Goal: Task Accomplishment & Management: Manage account settings

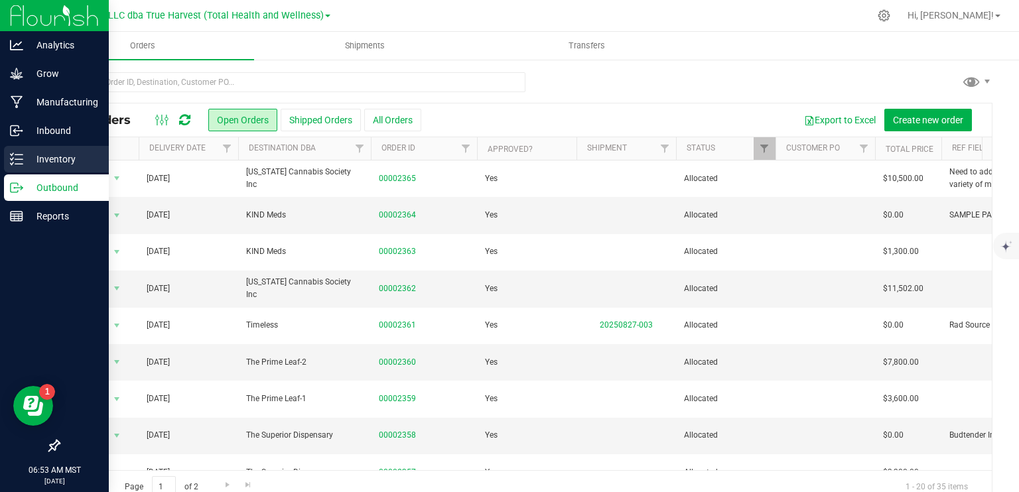
click at [31, 153] on p "Inventory" at bounding box center [63, 159] width 80 height 16
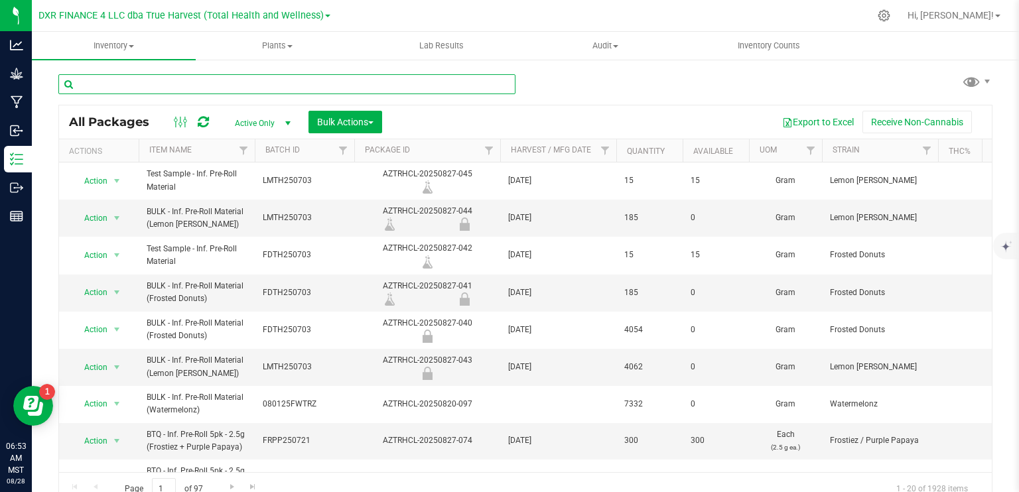
click at [177, 83] on input "text" at bounding box center [286, 84] width 457 height 20
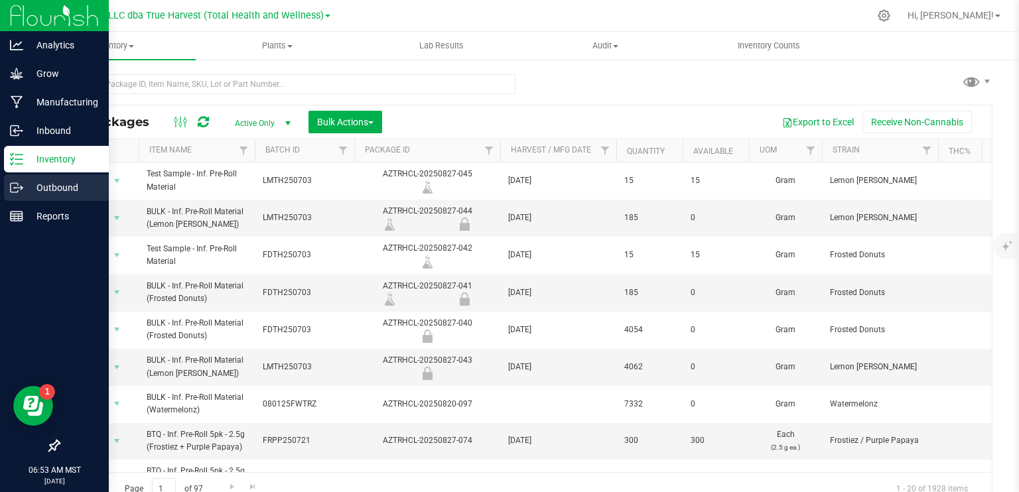
click at [62, 186] on p "Outbound" at bounding box center [63, 188] width 80 height 16
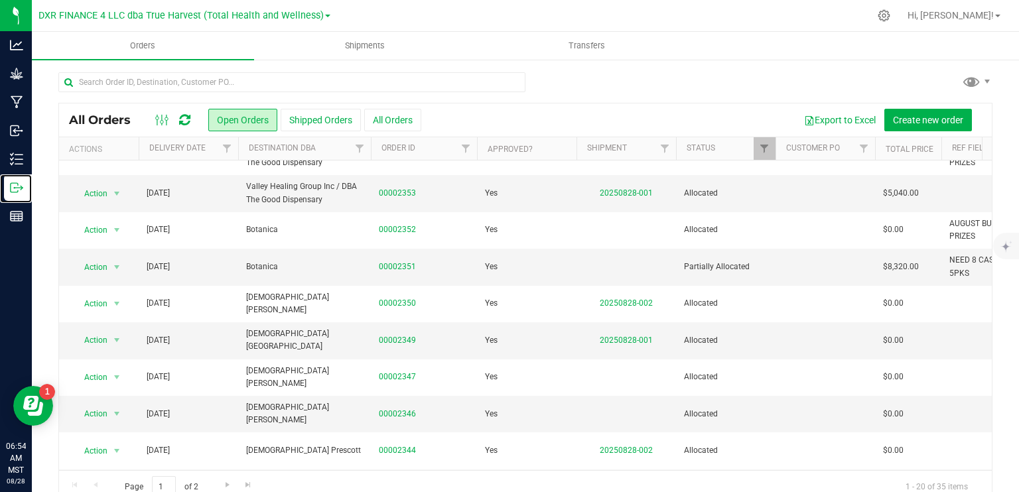
scroll to position [398, 0]
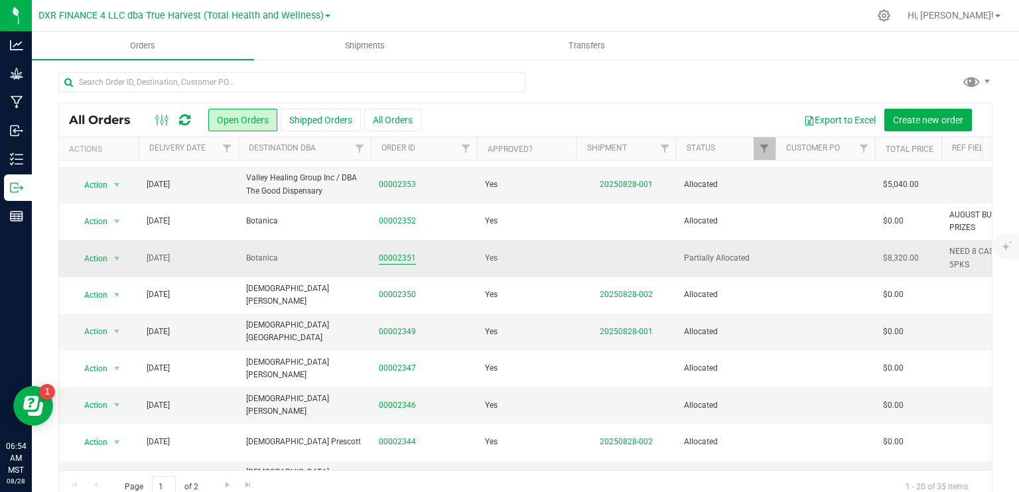
click at [391, 255] on link "00002351" at bounding box center [397, 258] width 37 height 13
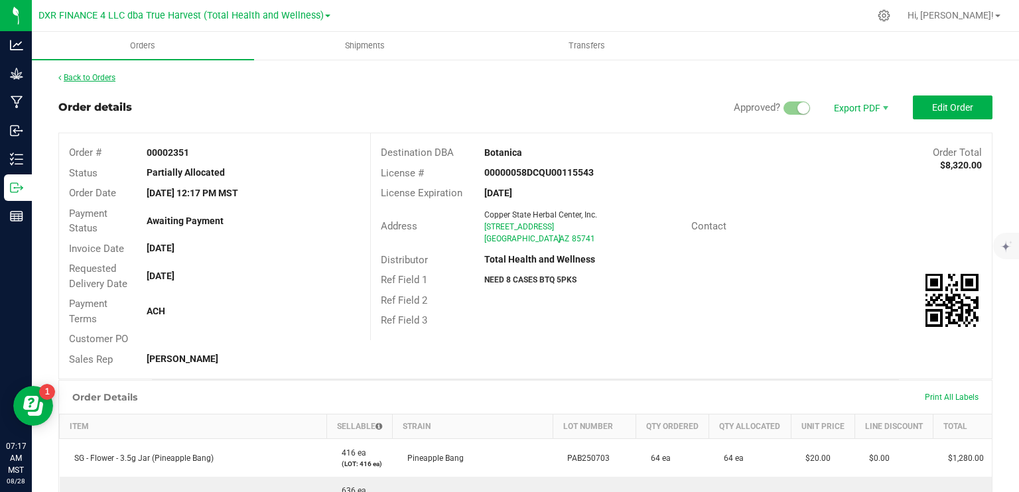
click at [96, 76] on link "Back to Orders" at bounding box center [86, 77] width 57 height 9
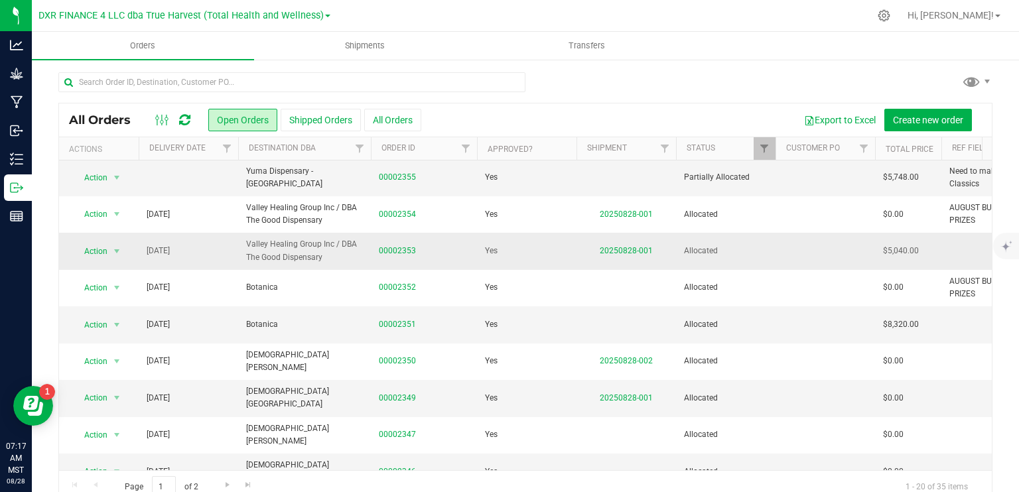
scroll to position [431, 0]
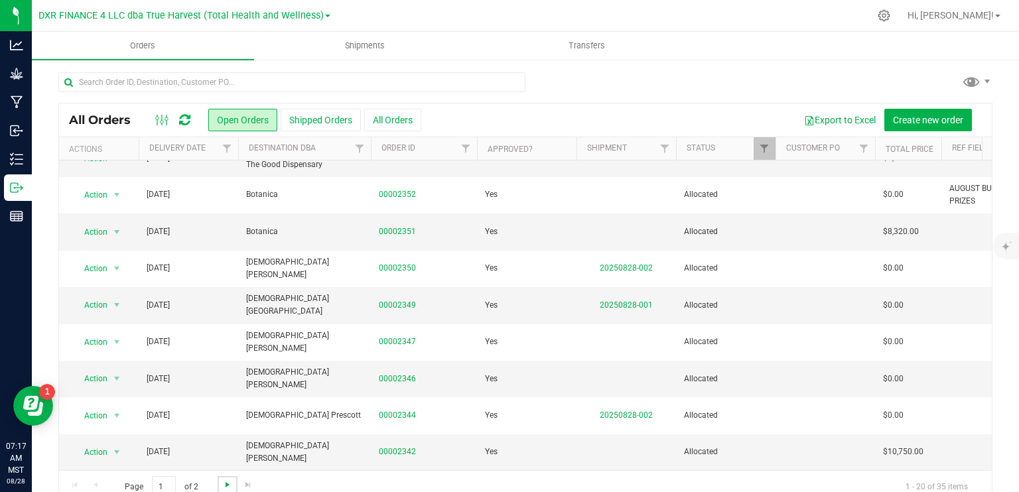
click at [226, 483] on span "Go to the next page" at bounding box center [227, 485] width 11 height 11
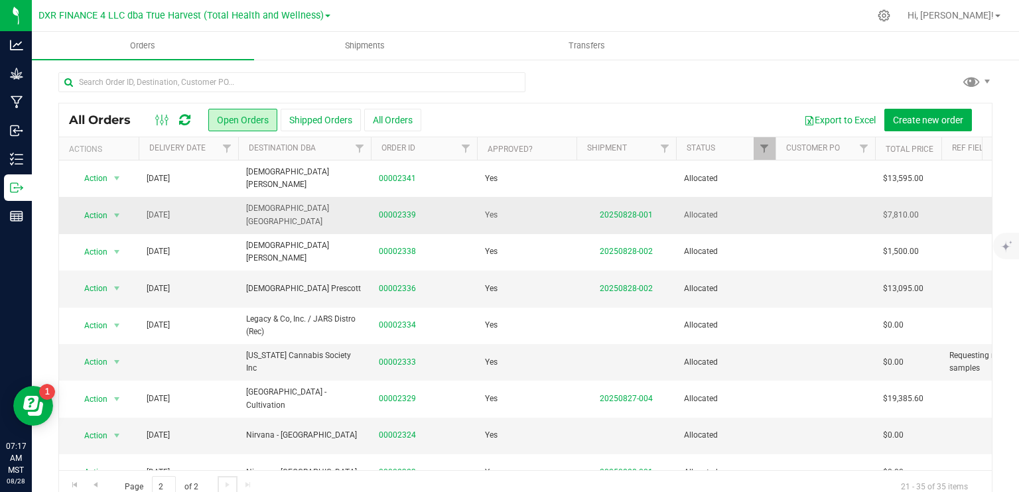
scroll to position [66, 0]
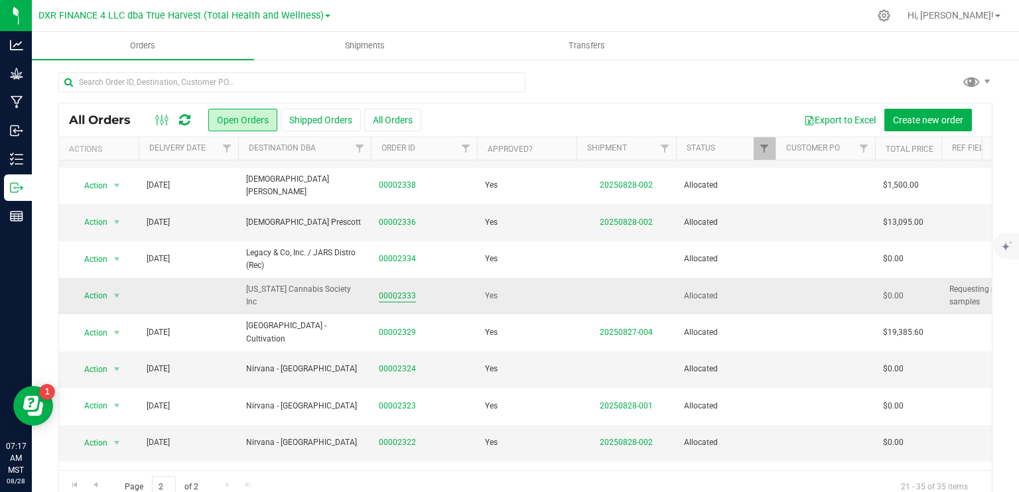
click at [399, 297] on link "00002333" at bounding box center [397, 296] width 37 height 13
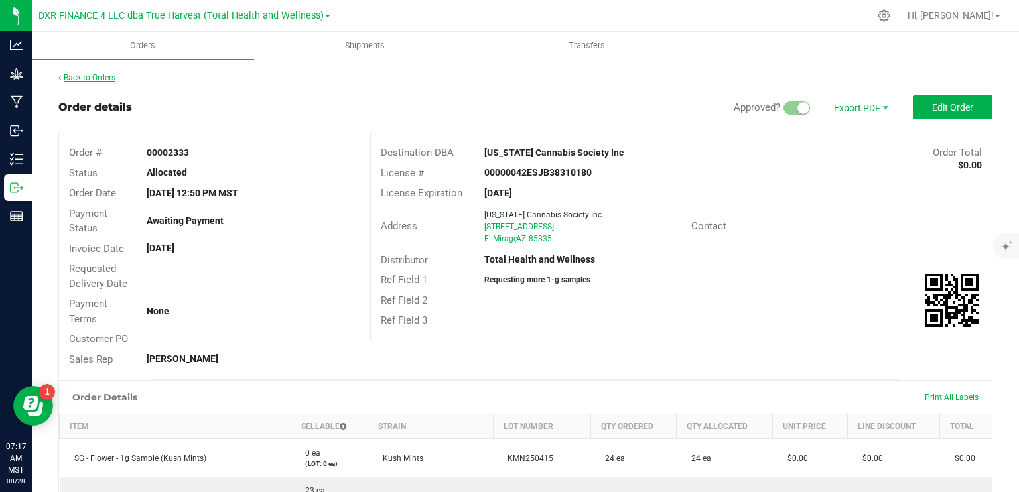
click at [96, 80] on link "Back to Orders" at bounding box center [86, 77] width 57 height 9
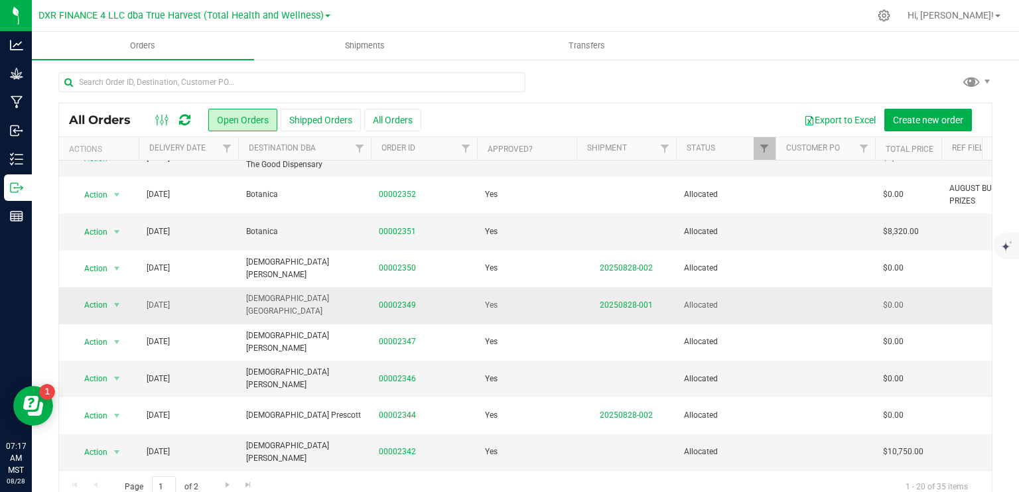
scroll to position [365, 0]
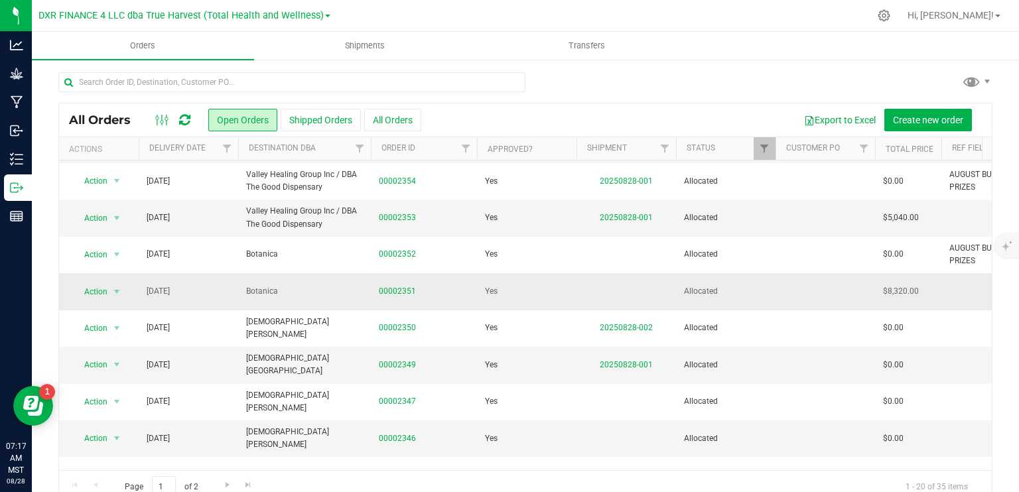
click at [295, 294] on span "Botanica" at bounding box center [304, 291] width 117 height 13
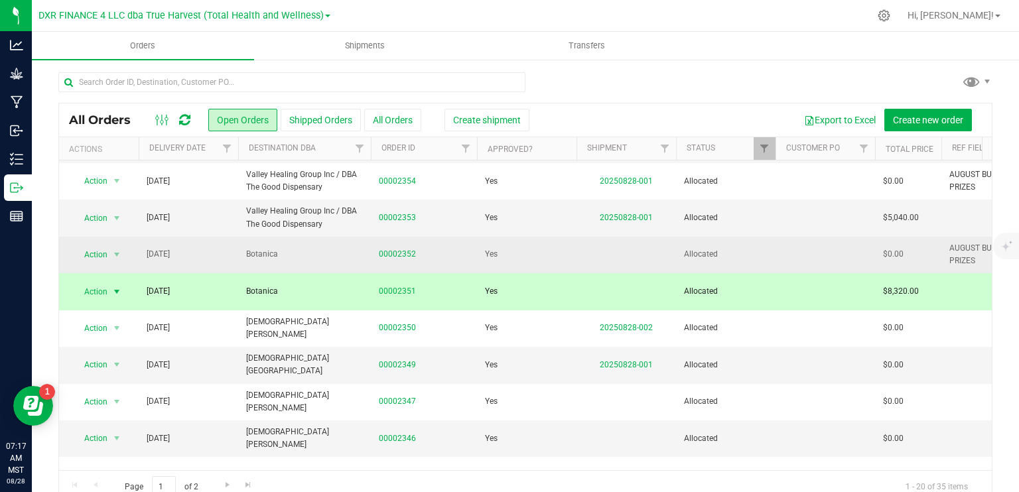
click at [300, 257] on span "Botanica" at bounding box center [304, 254] width 117 height 13
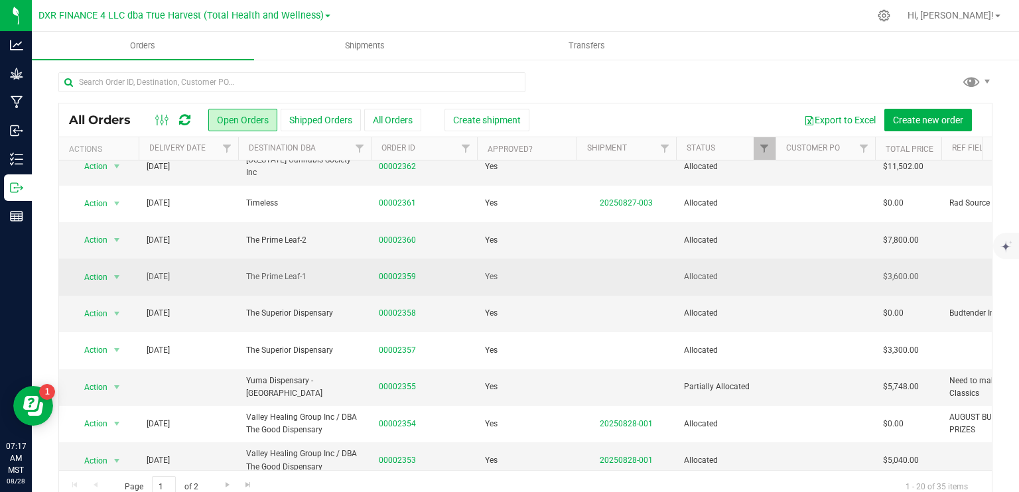
scroll to position [100, 0]
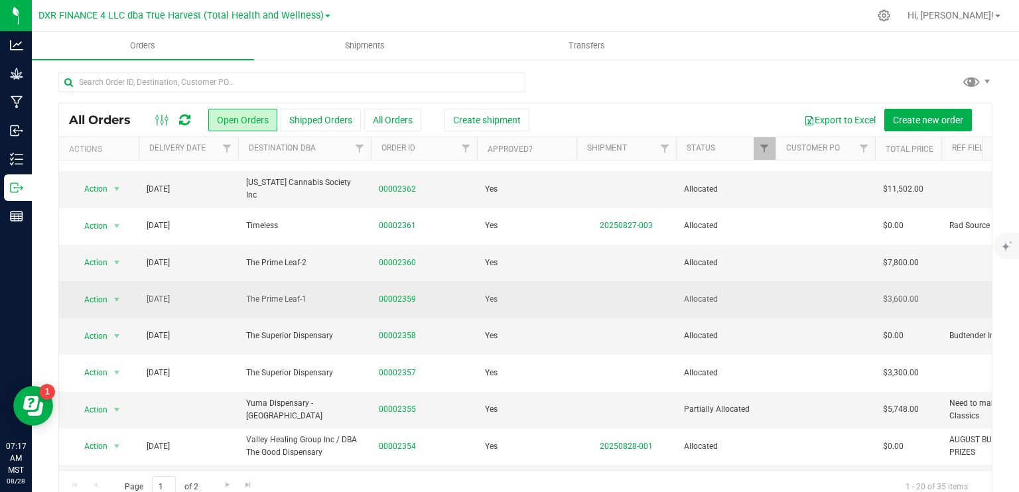
click at [308, 293] on span "The Prime Leaf-1" at bounding box center [304, 299] width 117 height 13
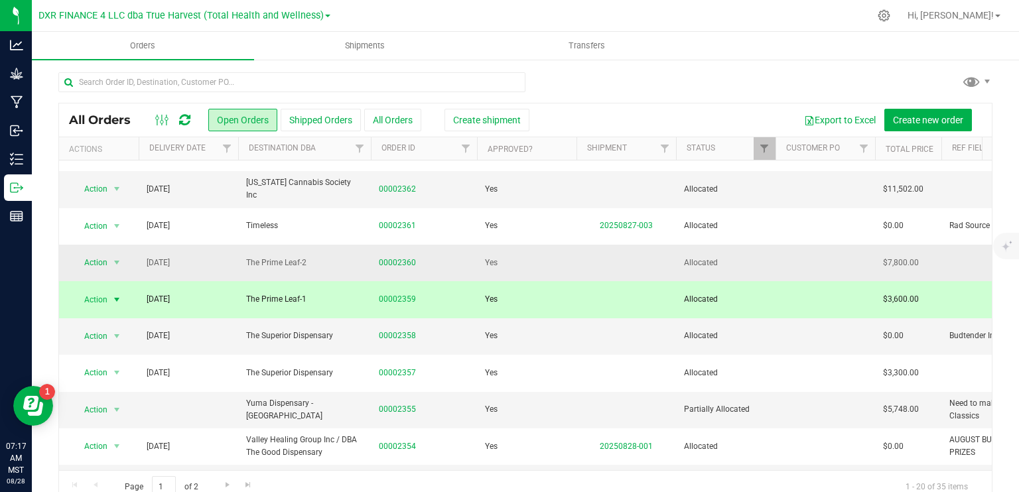
click at [307, 265] on span "The Prime Leaf-2" at bounding box center [304, 263] width 117 height 13
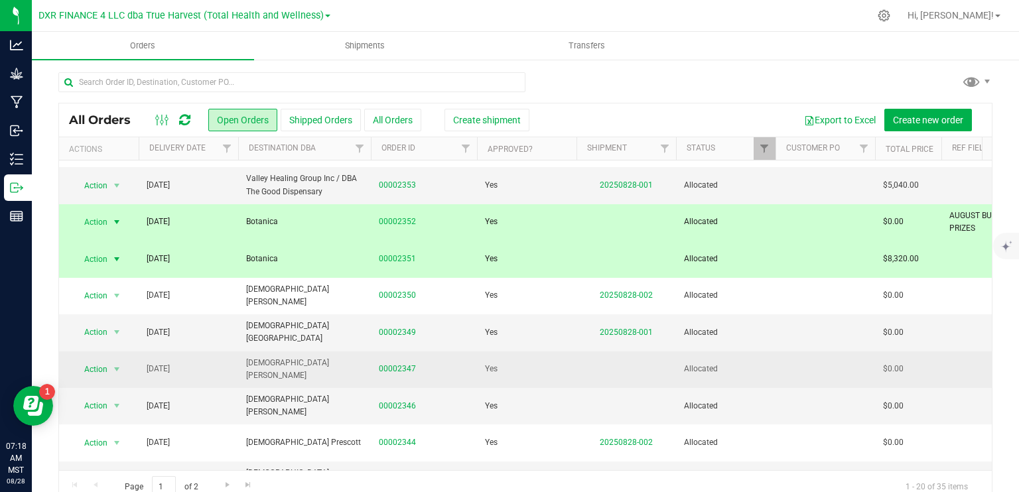
scroll to position [398, 0]
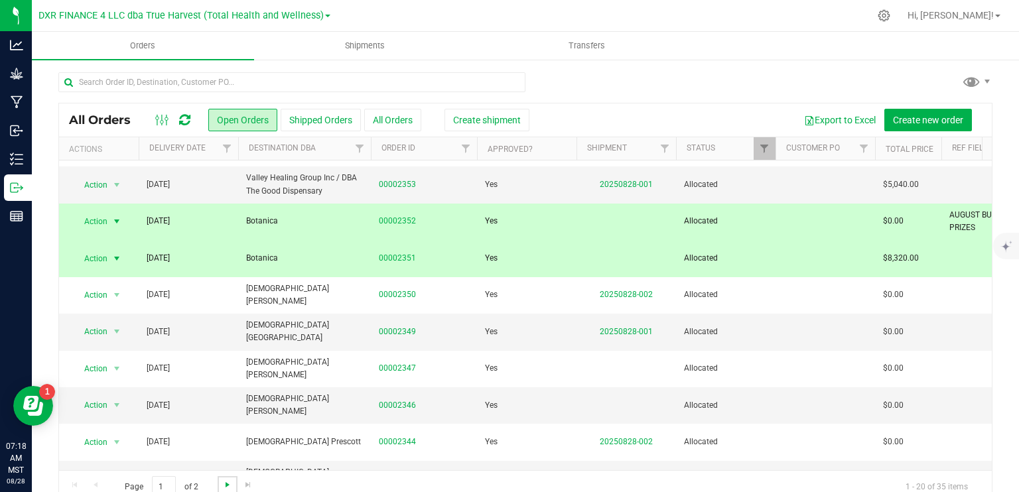
click at [230, 482] on span "Go to the next page" at bounding box center [227, 485] width 11 height 11
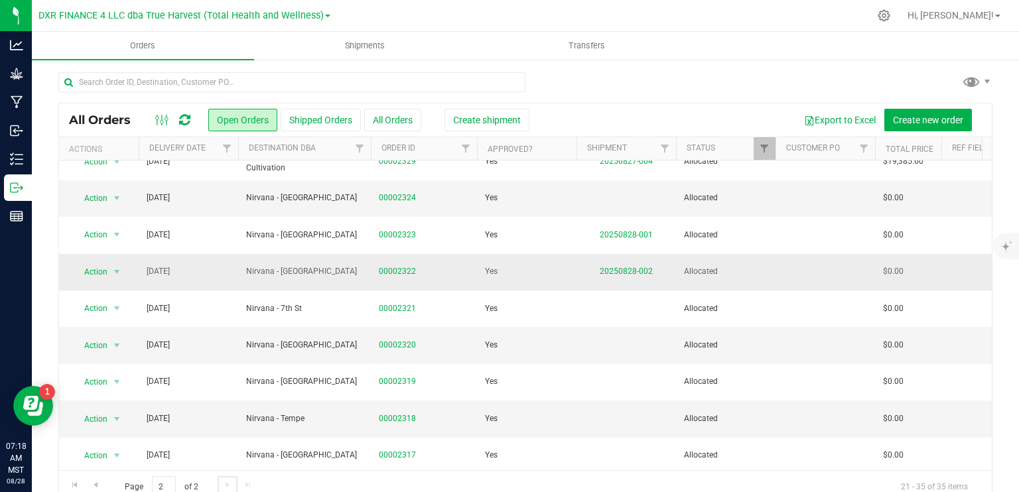
scroll to position [248, 0]
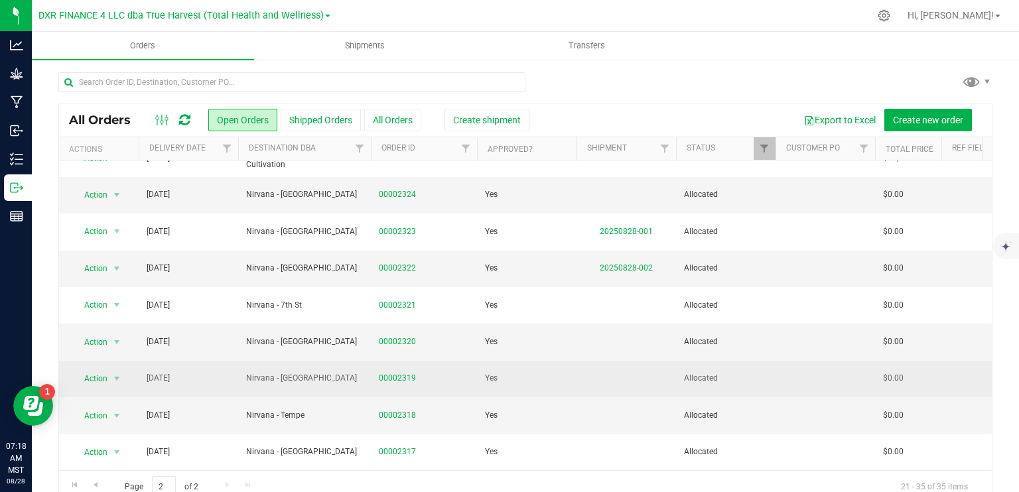
click at [324, 372] on span "Nirvana - [GEOGRAPHIC_DATA]" at bounding box center [304, 378] width 117 height 13
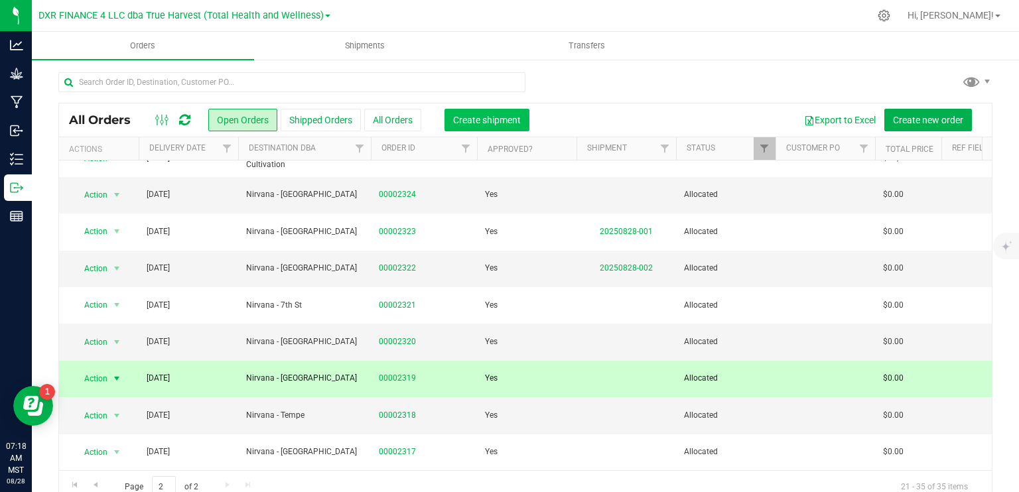
click at [494, 119] on span "Create shipment" at bounding box center [487, 120] width 68 height 11
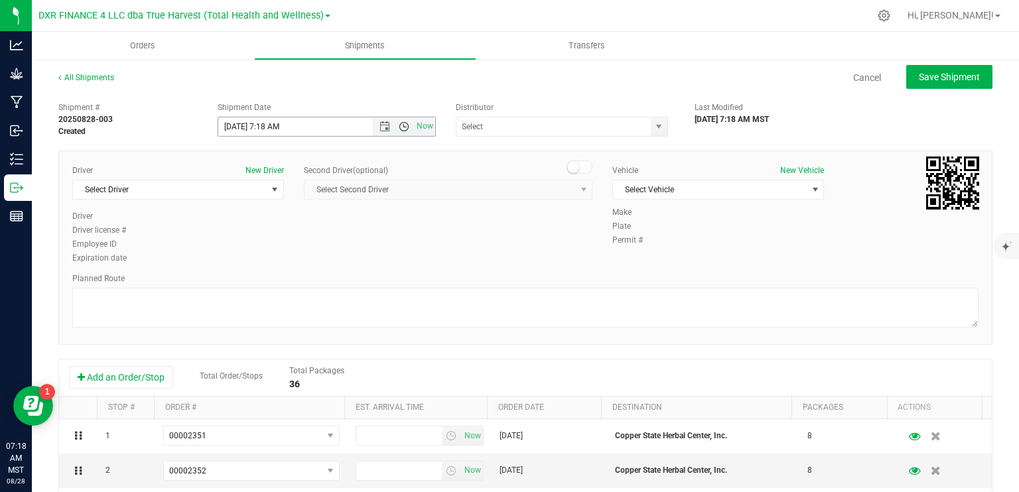
click at [399, 128] on span "Open the time view" at bounding box center [404, 126] width 11 height 11
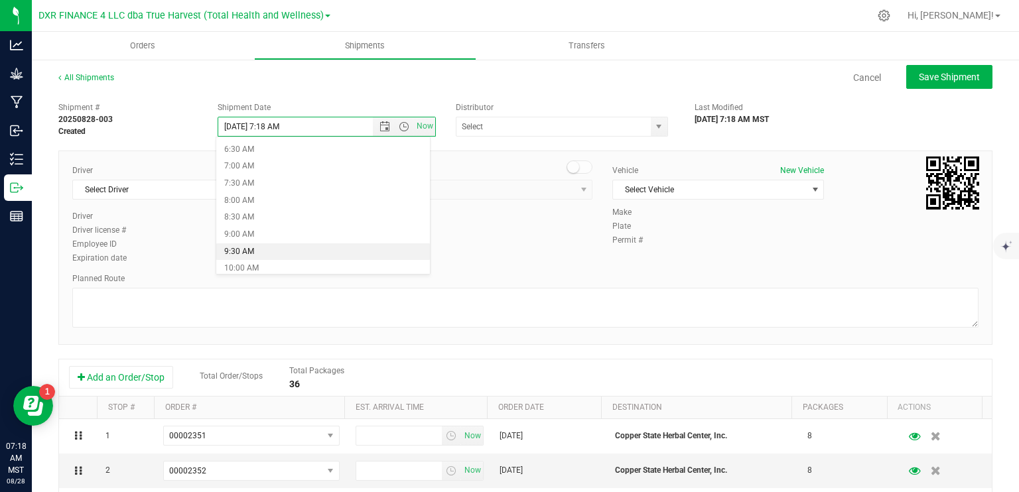
scroll to position [199, 0]
click at [262, 204] on li "7:30 AM" at bounding box center [323, 204] width 214 height 17
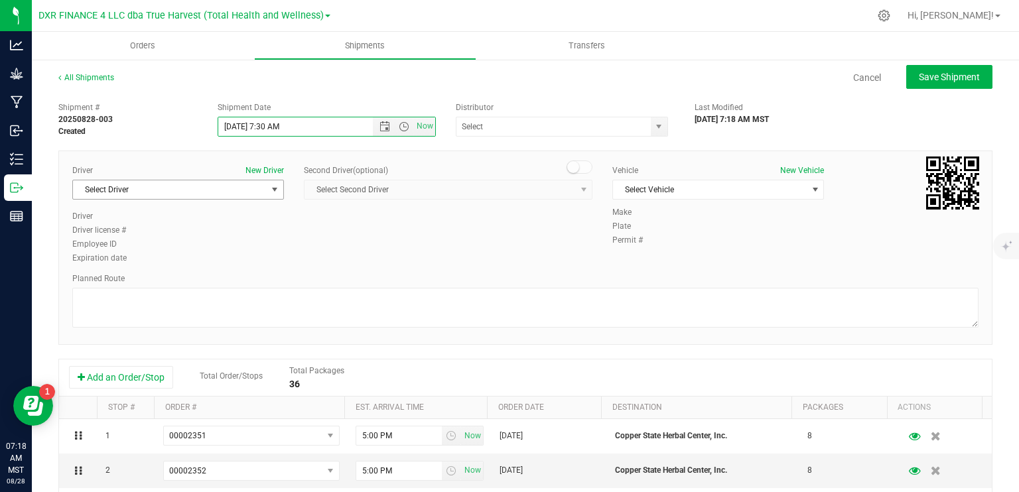
click at [216, 192] on span "Select Driver" at bounding box center [170, 189] width 194 height 19
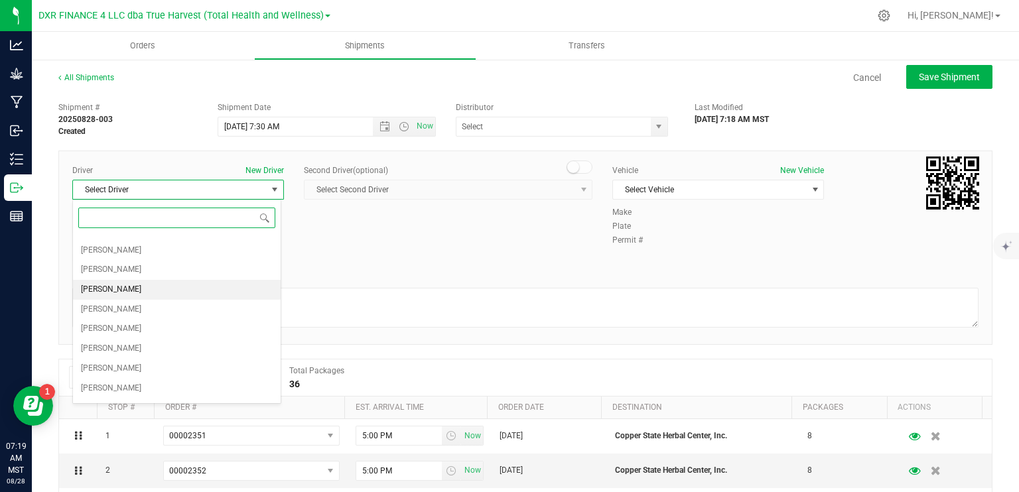
scroll to position [66, 0]
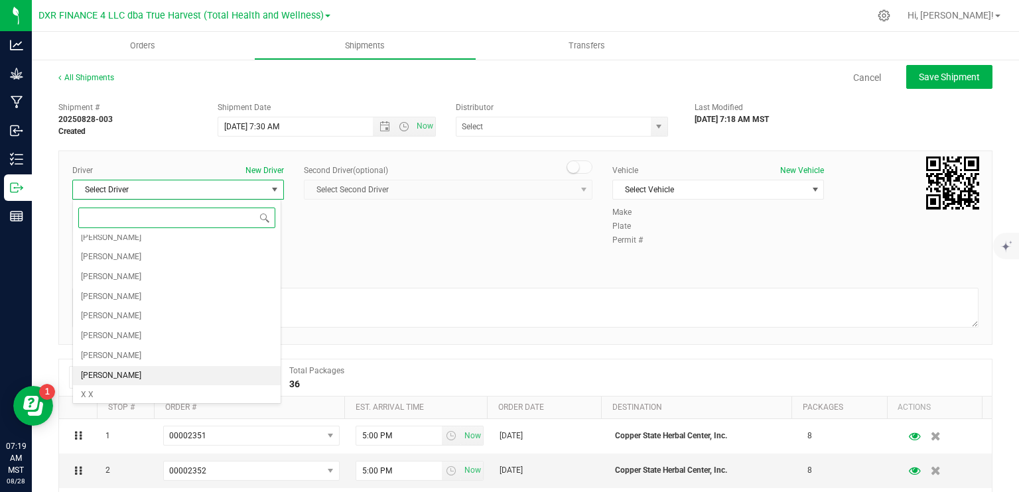
click at [153, 370] on li "[PERSON_NAME]" at bounding box center [177, 376] width 208 height 20
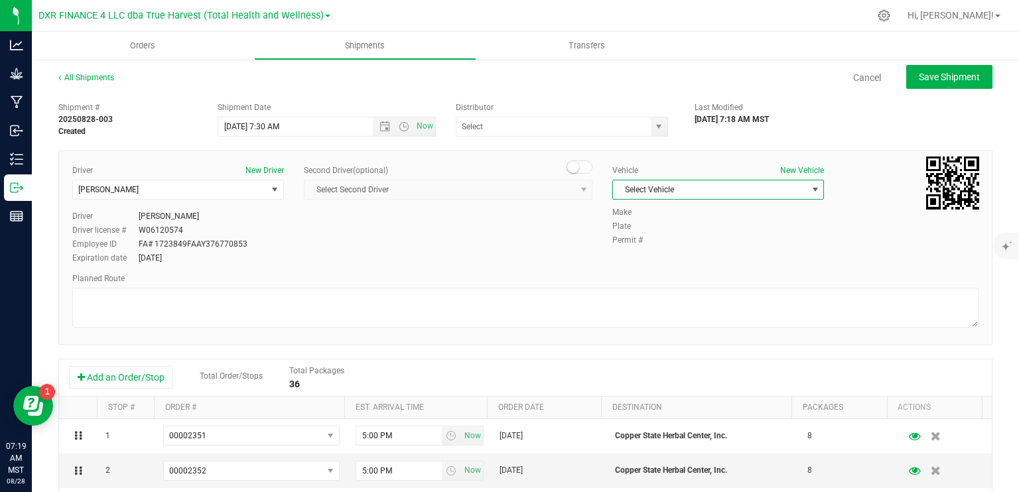
click at [714, 196] on span "Select Vehicle" at bounding box center [710, 189] width 194 height 19
click at [668, 213] on li "00" at bounding box center [711, 212] width 208 height 20
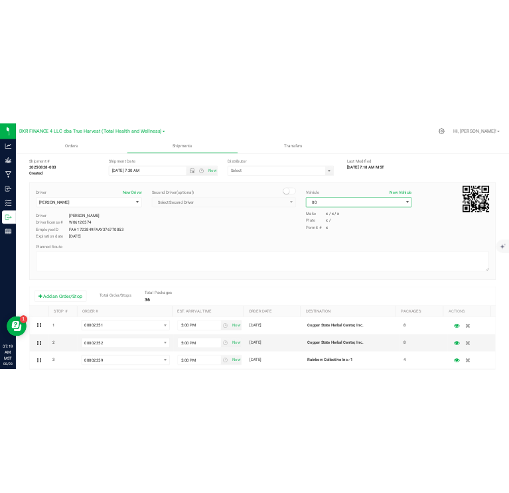
scroll to position [0, 0]
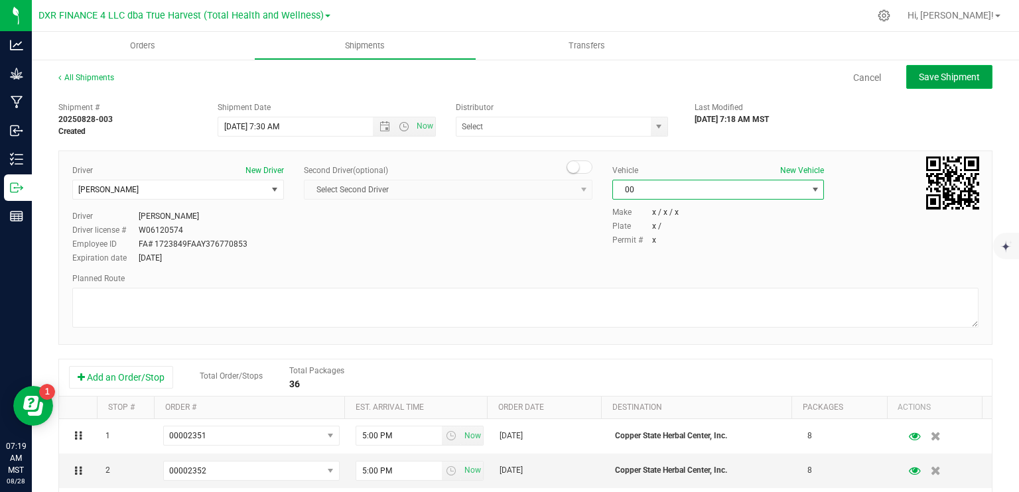
click at [955, 76] on span "Save Shipment" at bounding box center [949, 77] width 61 height 11
type input "[DATE] 2:30 PM"
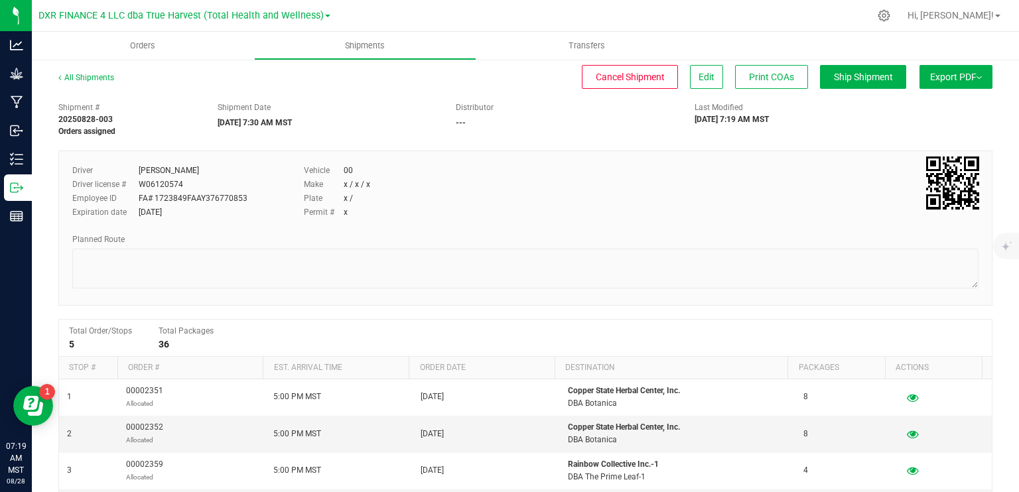
click at [971, 74] on button "Export PDF" at bounding box center [956, 77] width 73 height 24
click at [941, 113] on li "Manifest by Package ID" at bounding box center [952, 106] width 134 height 20
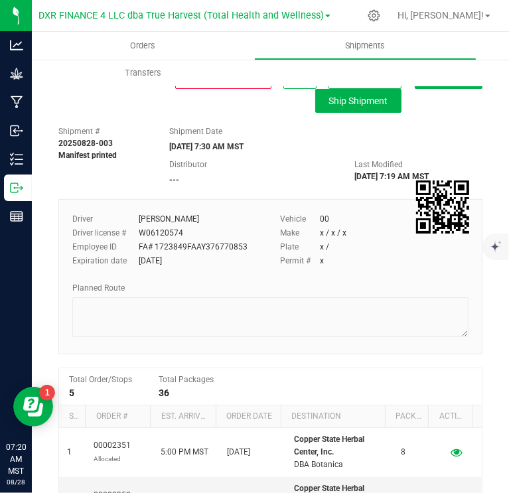
click at [159, 132] on div "Shipment Date [DATE] 7:30 AM MST" at bounding box center [251, 138] width 185 height 27
click at [145, 42] on span "Orders" at bounding box center [142, 46] width 61 height 12
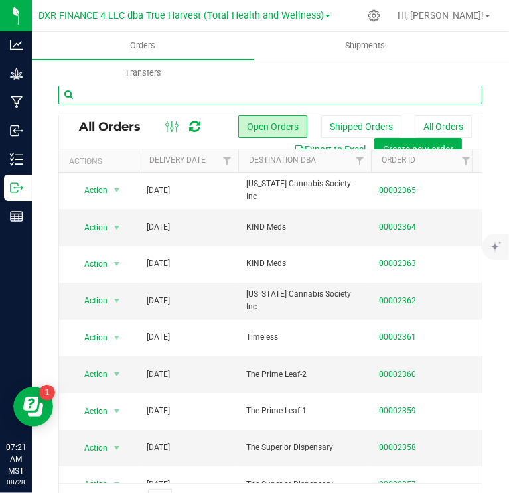
click at [188, 96] on input "text" at bounding box center [270, 94] width 424 height 20
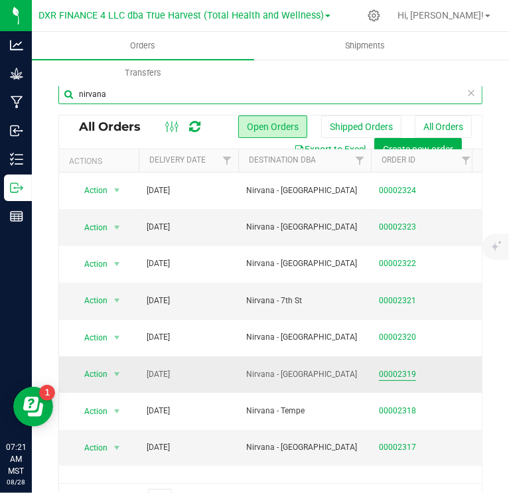
type input "nirvana"
click at [404, 374] on link "00002319" at bounding box center [397, 374] width 37 height 13
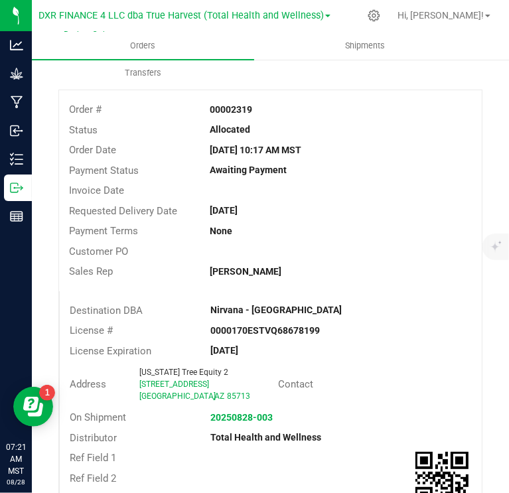
scroll to position [66, 0]
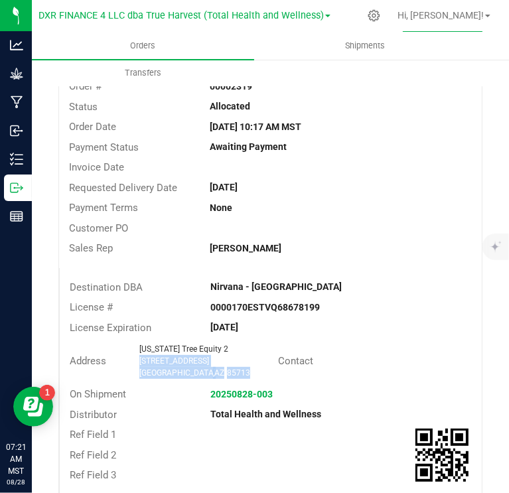
drag, startPoint x: 207, startPoint y: 372, endPoint x: 135, endPoint y: 363, distance: 72.3
click at [135, 363] on div "[US_STATE] Tree Equity 2 [STREET_ADDRESS]" at bounding box center [205, 361] width 145 height 36
copy ngx-name-and-address "[STREET_ADDRESS]"
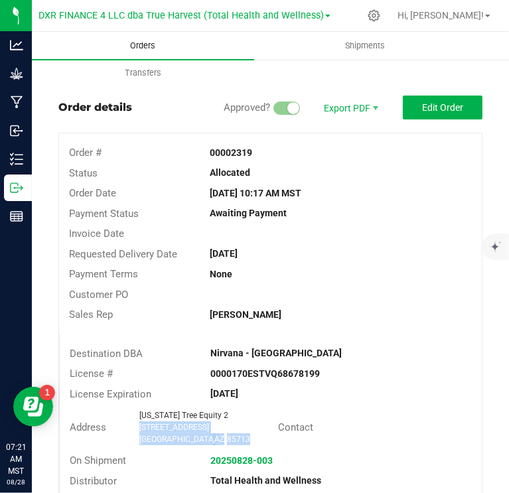
click at [140, 48] on span "Orders" at bounding box center [142, 46] width 61 height 12
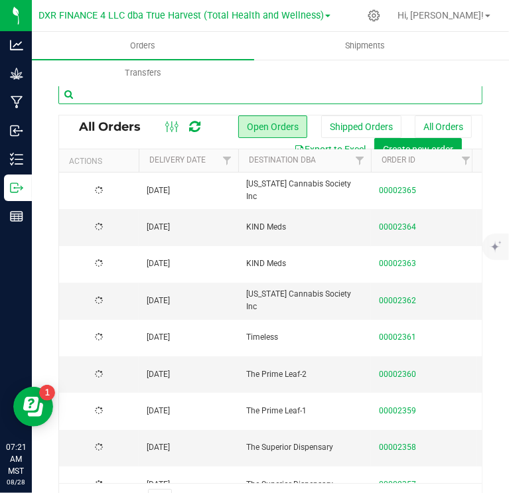
click at [172, 93] on input "text" at bounding box center [270, 94] width 424 height 20
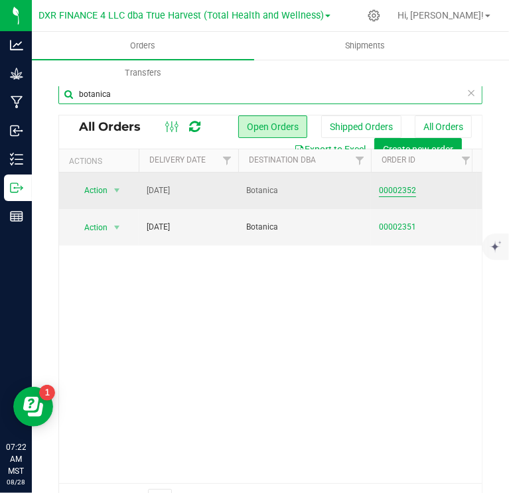
type input "botanica"
click at [403, 186] on link "00002352" at bounding box center [397, 190] width 37 height 13
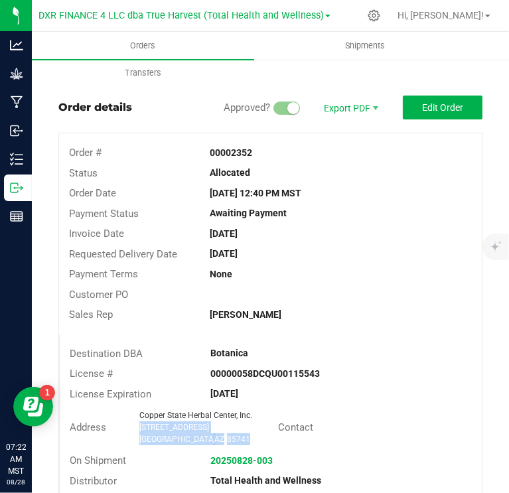
drag, startPoint x: 208, startPoint y: 439, endPoint x: 133, endPoint y: 429, distance: 76.2
click at [133, 429] on div "[GEOGRAPHIC_DATA], Inc. [STREET_ADDRESS]" at bounding box center [205, 427] width 145 height 36
copy ngx-name-and-address "[STREET_ADDRESS]"
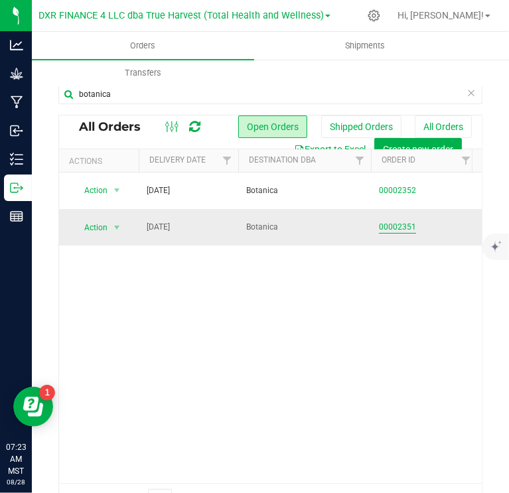
click at [385, 225] on link "00002351" at bounding box center [397, 227] width 37 height 13
click at [112, 100] on input "botanica" at bounding box center [270, 94] width 424 height 20
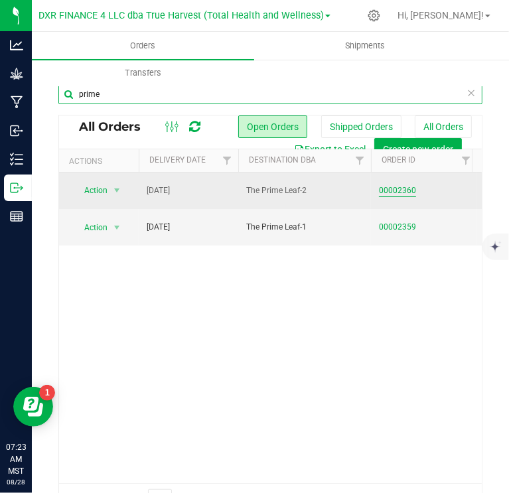
type input "prime"
click at [393, 189] on link "00002360" at bounding box center [397, 190] width 37 height 13
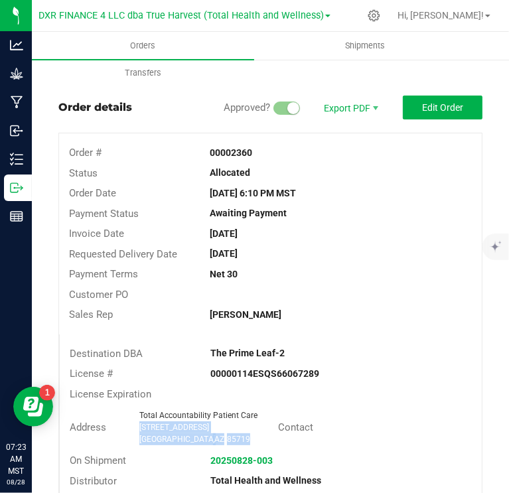
drag, startPoint x: 215, startPoint y: 445, endPoint x: 134, endPoint y: 429, distance: 82.5
click at [134, 429] on div "Total Accountability Patient Care [STREET_ADDRESS]" at bounding box center [205, 427] width 145 height 36
copy ngx-name-and-address "[STREET_ADDRESS]"
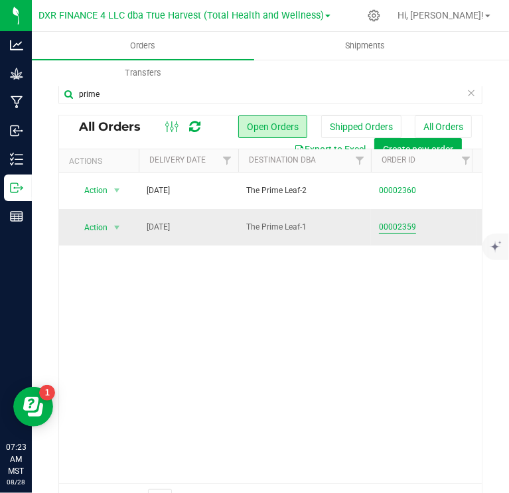
click at [398, 231] on link "00002359" at bounding box center [397, 227] width 37 height 13
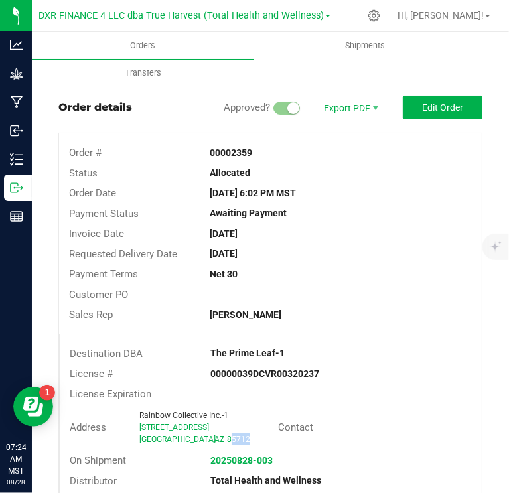
drag, startPoint x: 210, startPoint y: 445, endPoint x: 182, endPoint y: 435, distance: 30.4
click at [182, 435] on div "Address Rainbow Collective Inc.-1 [STREET_ADDRESS]" at bounding box center [169, 427] width 218 height 41
click at [227, 436] on span "85712" at bounding box center [238, 439] width 23 height 9
drag, startPoint x: 214, startPoint y: 439, endPoint x: 133, endPoint y: 429, distance: 81.6
click at [133, 429] on div "Rainbow Collective Inc.-1 [STREET_ADDRESS]" at bounding box center [205, 427] width 145 height 36
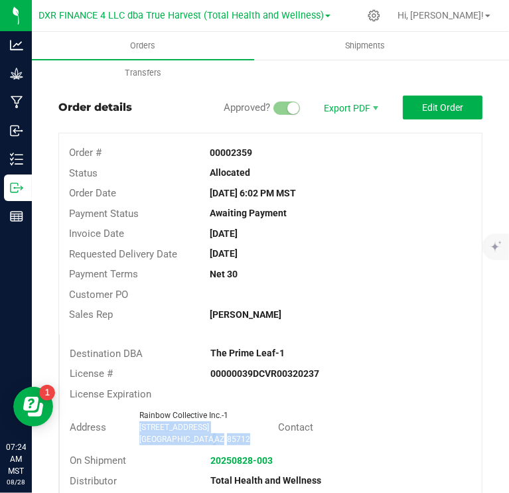
copy ngx-name-and-address "[STREET_ADDRESS]"
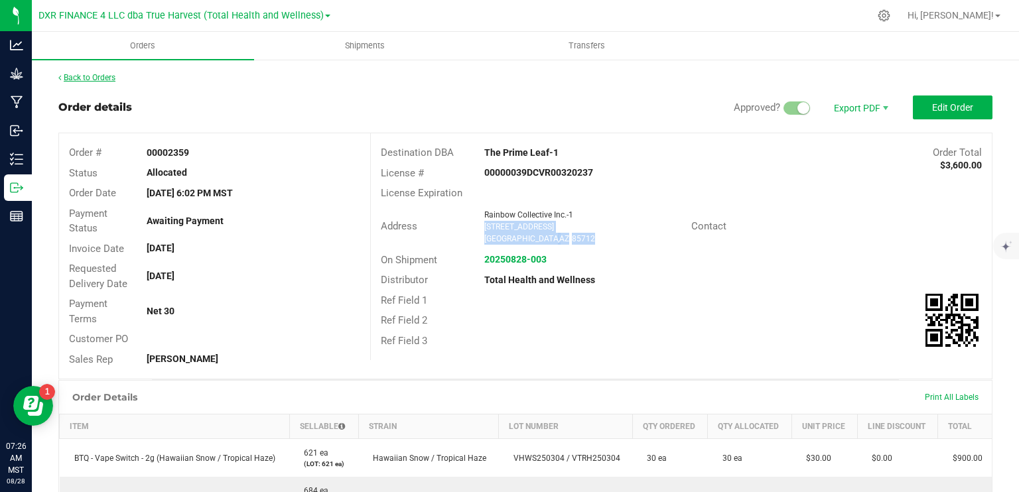
click at [75, 80] on link "Back to Orders" at bounding box center [86, 77] width 57 height 9
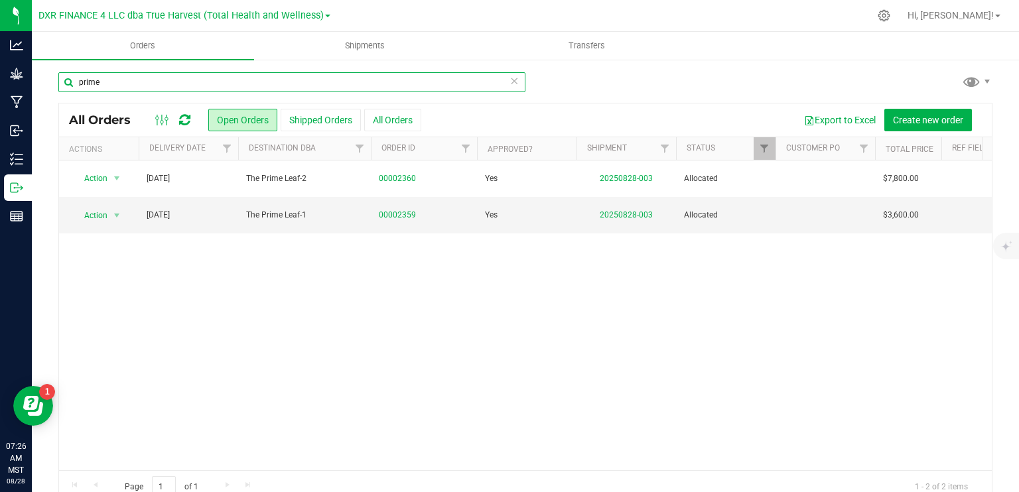
click at [305, 86] on input "prime" at bounding box center [291, 82] width 467 height 20
type input "botanica"
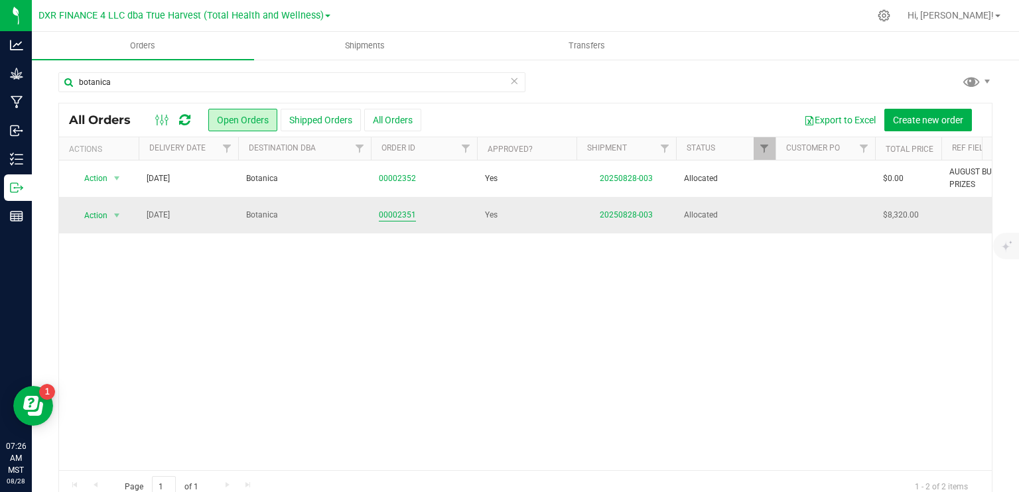
click at [410, 212] on link "00002351" at bounding box center [397, 215] width 37 height 13
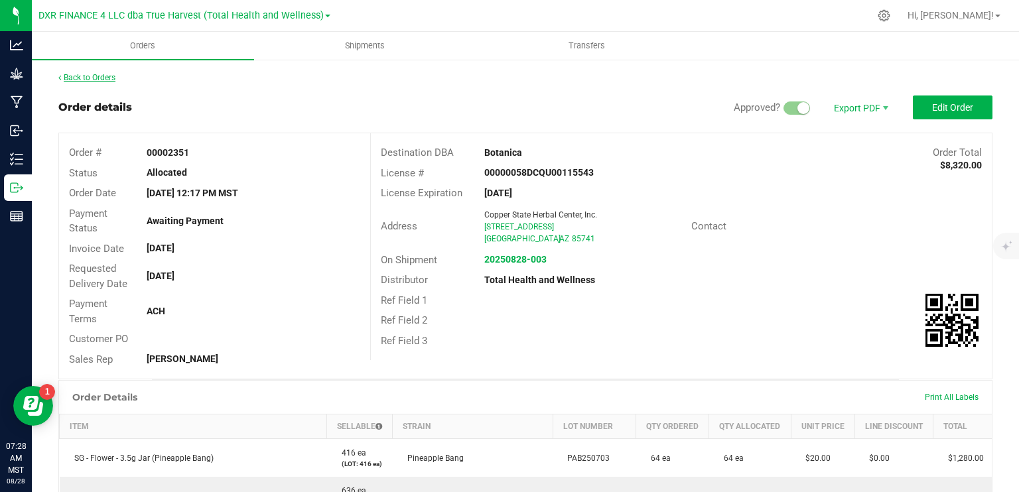
click at [103, 75] on link "Back to Orders" at bounding box center [86, 77] width 57 height 9
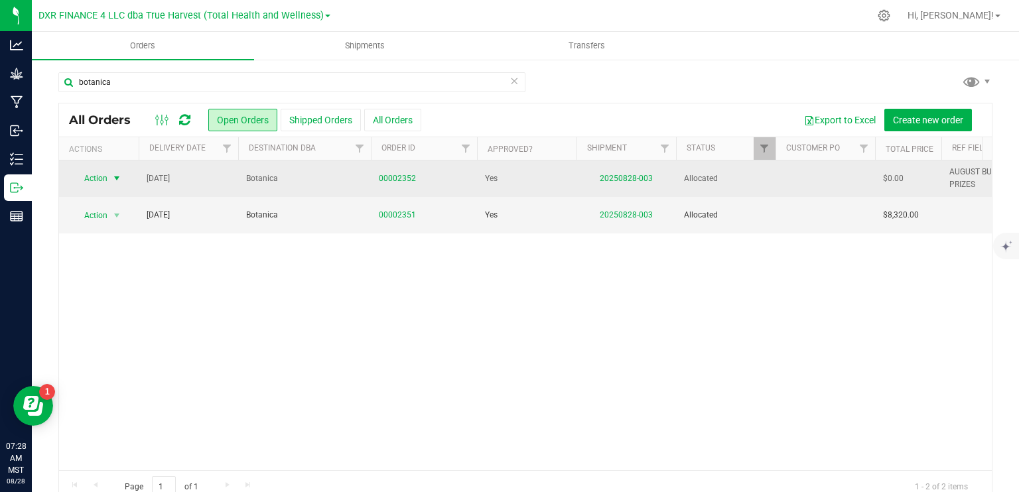
click at [111, 178] on span "select" at bounding box center [117, 178] width 17 height 19
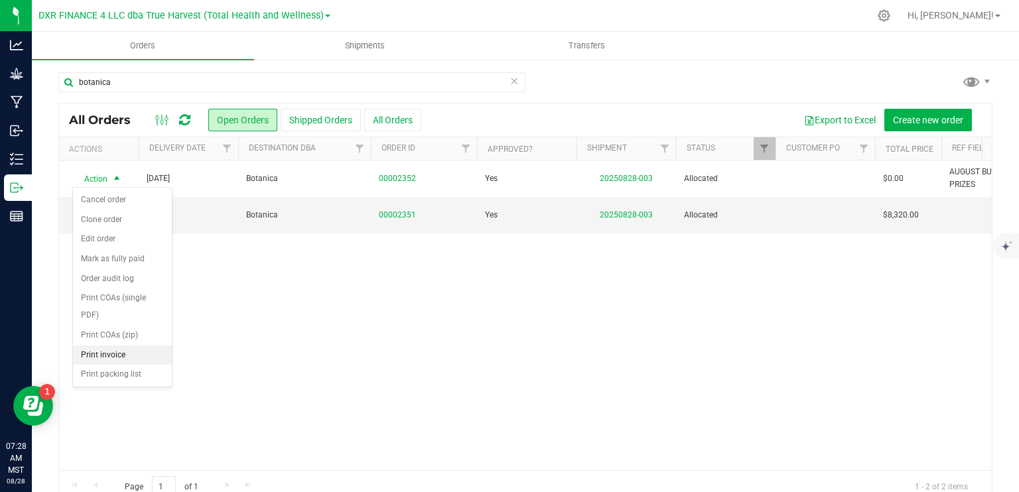
click at [117, 352] on li "Print invoice" at bounding box center [122, 356] width 99 height 20
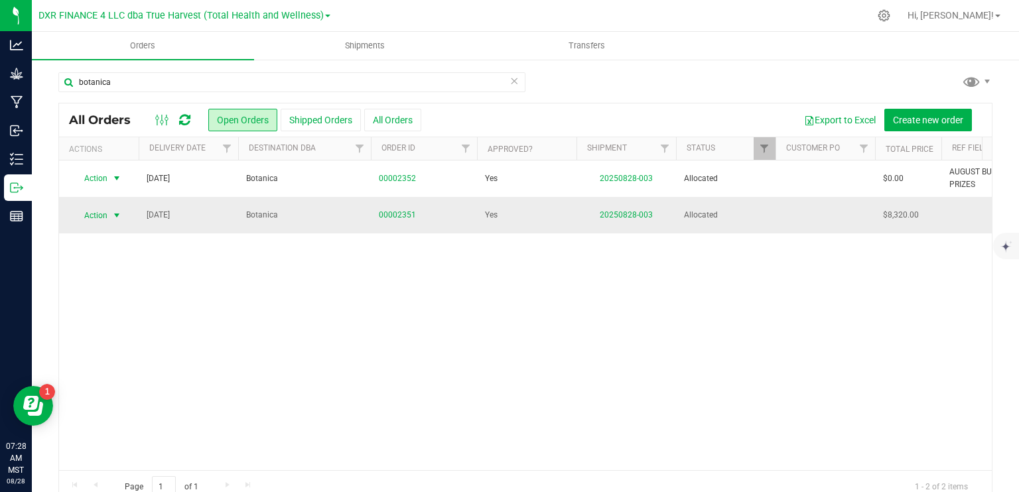
click at [116, 218] on span "select" at bounding box center [116, 215] width 11 height 11
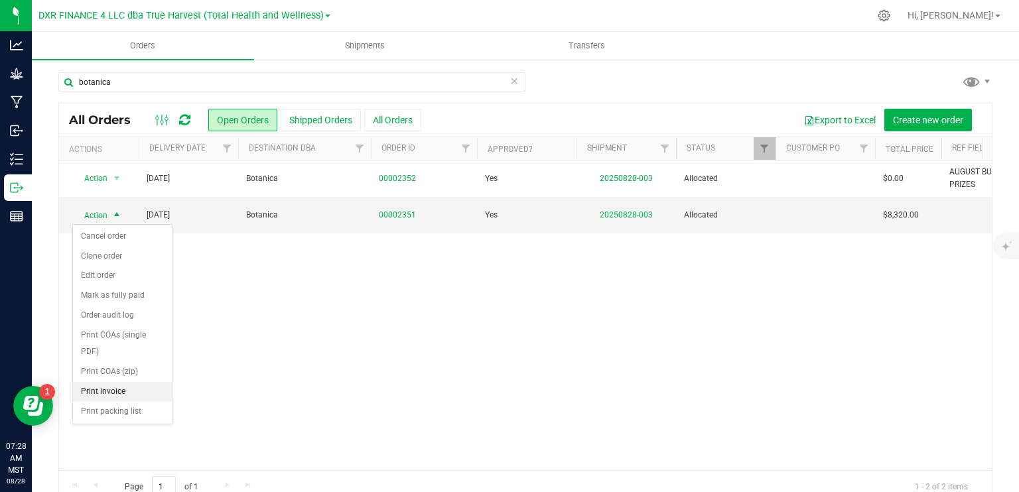
click at [113, 392] on li "Print invoice" at bounding box center [122, 392] width 99 height 20
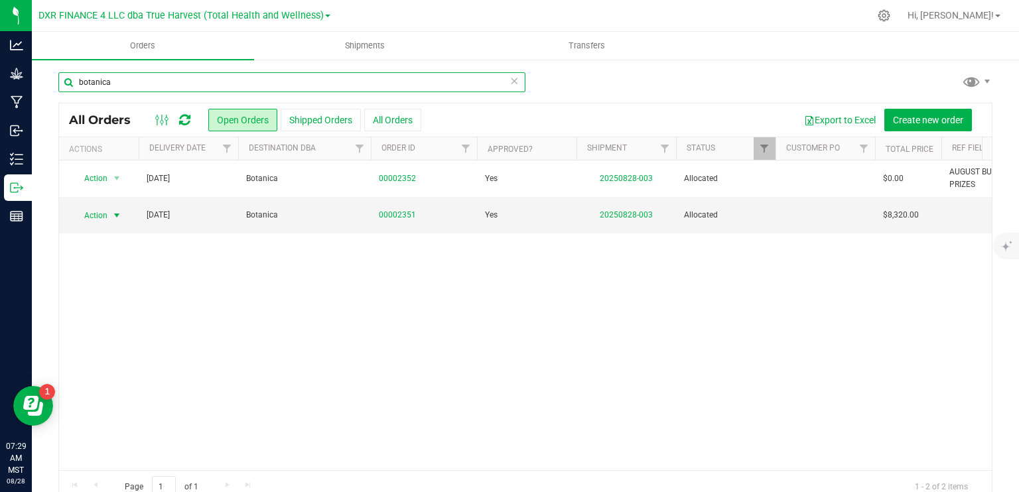
click at [227, 90] on input "botanica" at bounding box center [291, 82] width 467 height 20
click at [226, 90] on input "botanica" at bounding box center [291, 82] width 467 height 20
click at [225, 88] on input "n" at bounding box center [291, 82] width 467 height 20
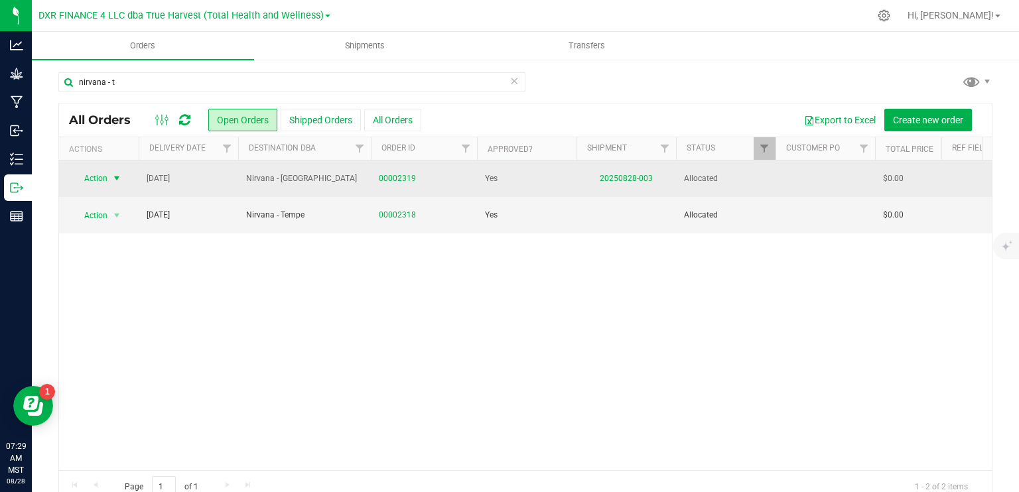
click at [111, 177] on span "select" at bounding box center [117, 178] width 17 height 19
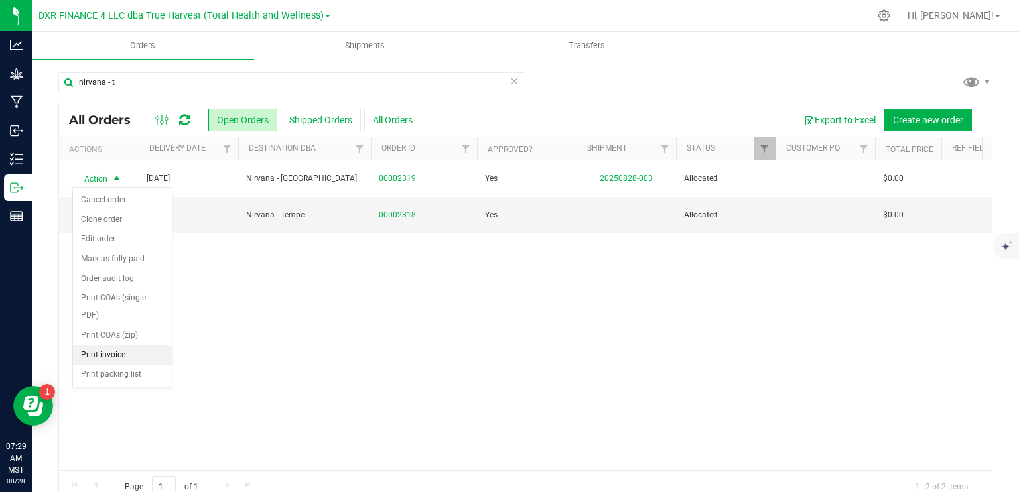
click at [123, 356] on li "Print invoice" at bounding box center [122, 356] width 99 height 20
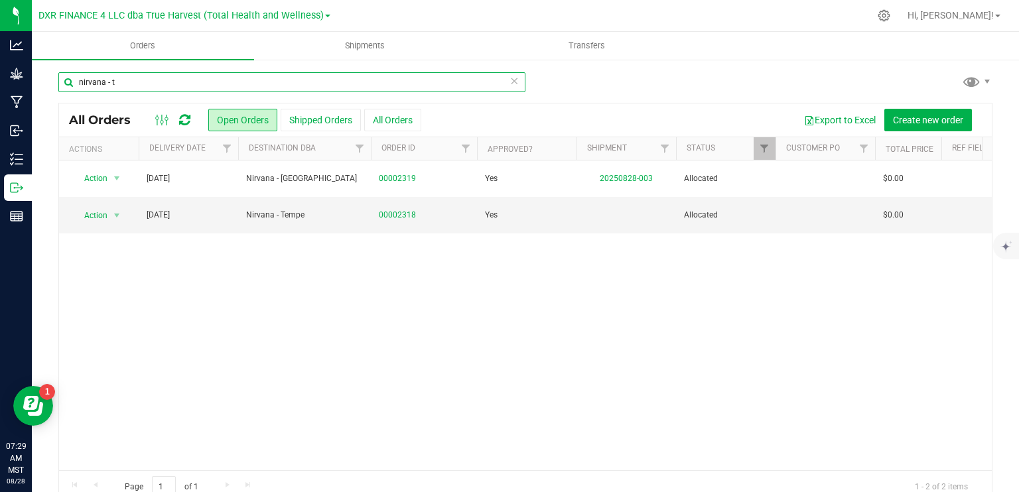
click at [171, 83] on input "nirvana - t" at bounding box center [291, 82] width 467 height 20
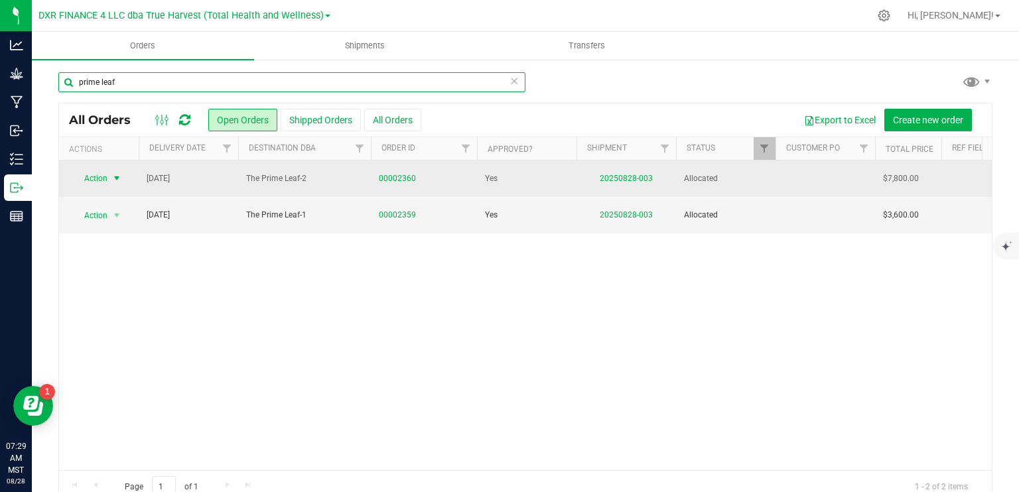
type input "prime leaf"
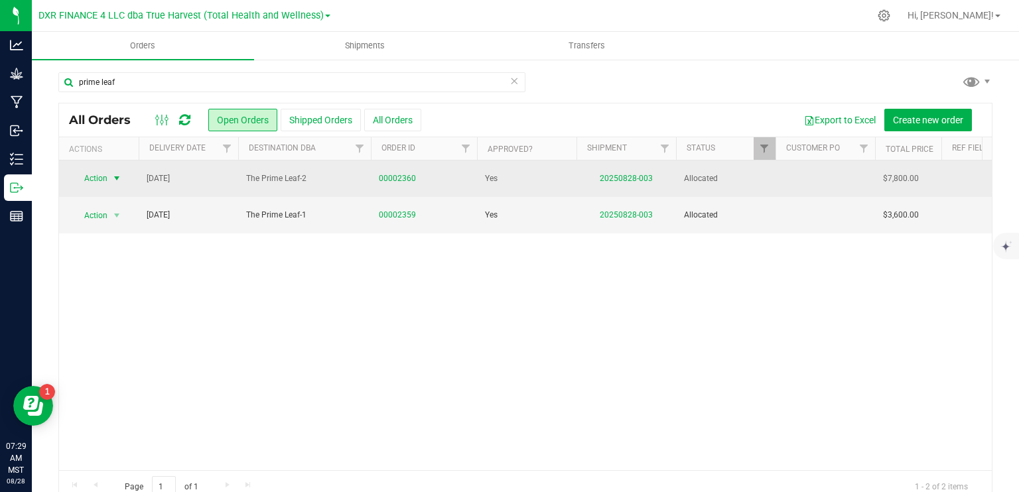
click at [118, 176] on span "select" at bounding box center [116, 178] width 11 height 11
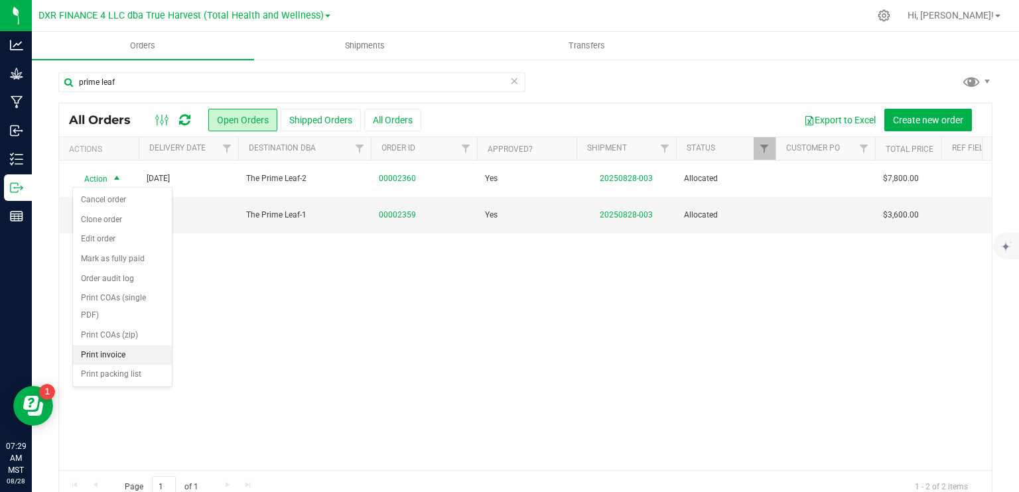
click at [116, 354] on li "Print invoice" at bounding box center [122, 356] width 99 height 20
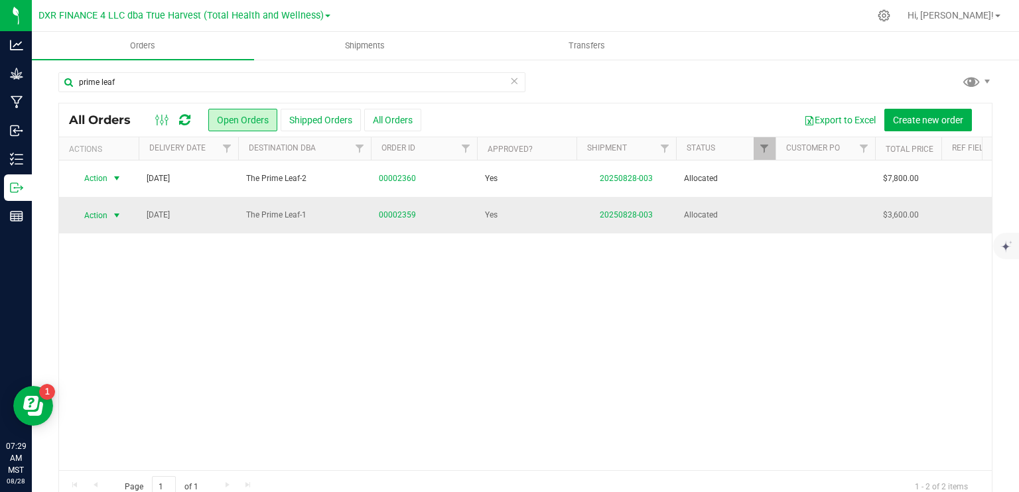
click at [119, 214] on span "select" at bounding box center [116, 215] width 11 height 11
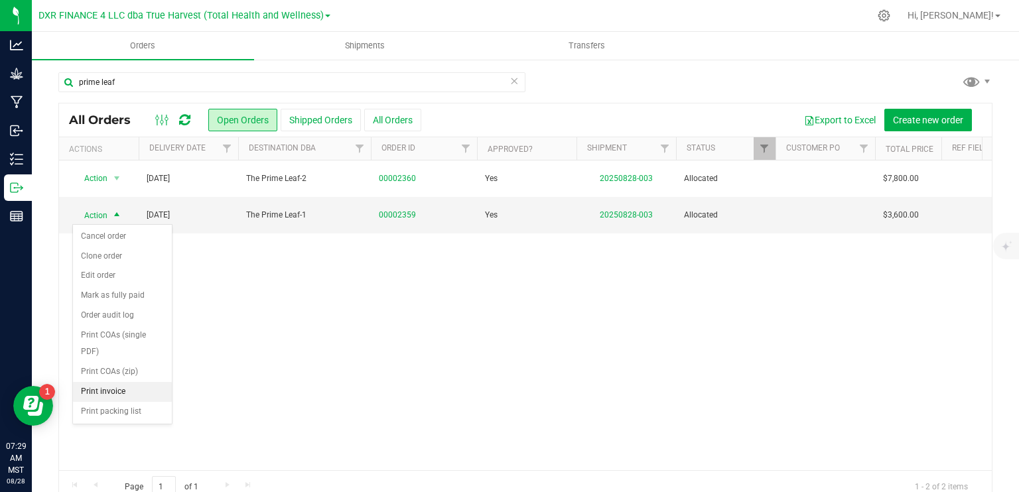
click at [128, 389] on li "Print invoice" at bounding box center [122, 392] width 99 height 20
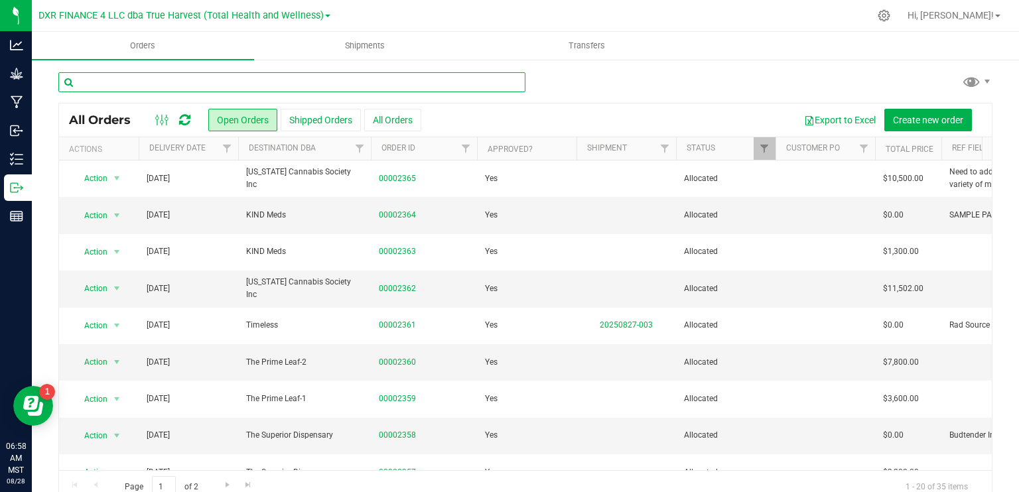
click at [261, 78] on input "text" at bounding box center [291, 82] width 467 height 20
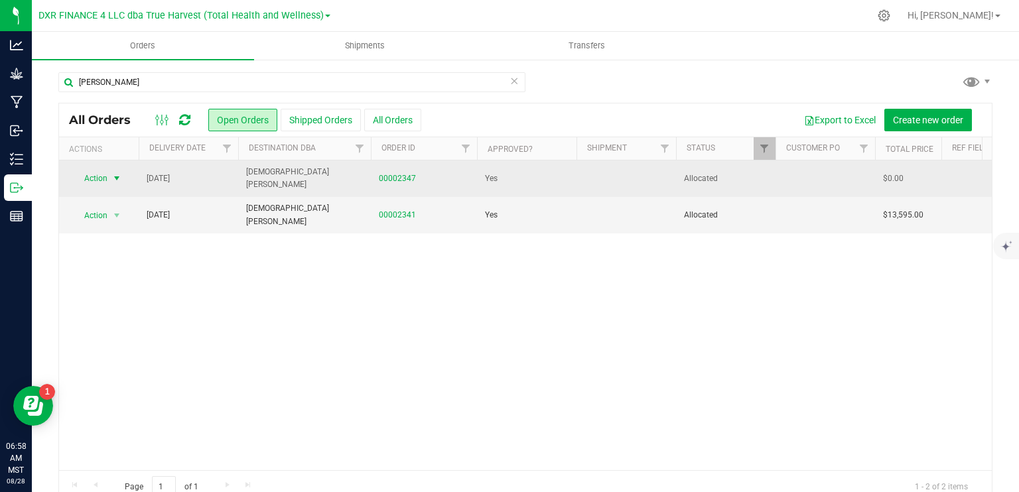
click at [117, 176] on span "select" at bounding box center [116, 178] width 11 height 11
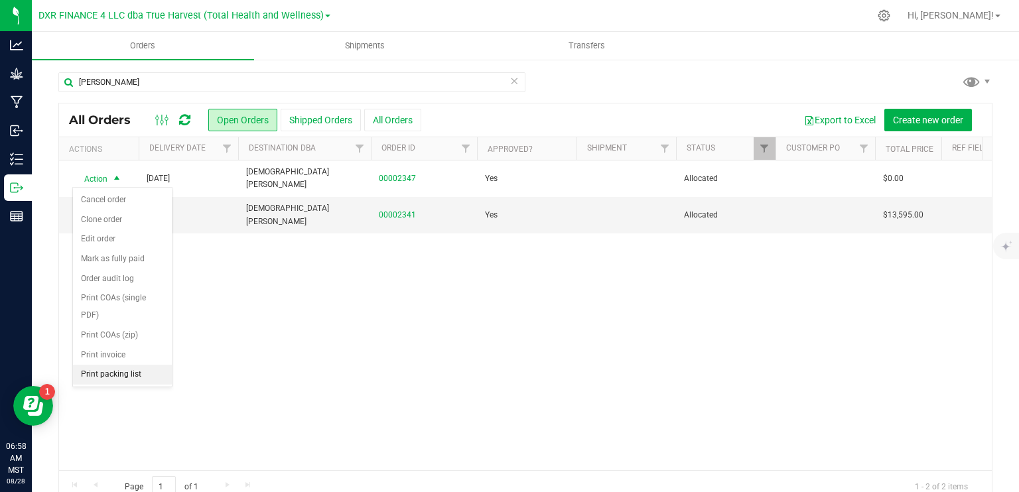
click at [134, 376] on li "Print packing list" at bounding box center [122, 375] width 99 height 20
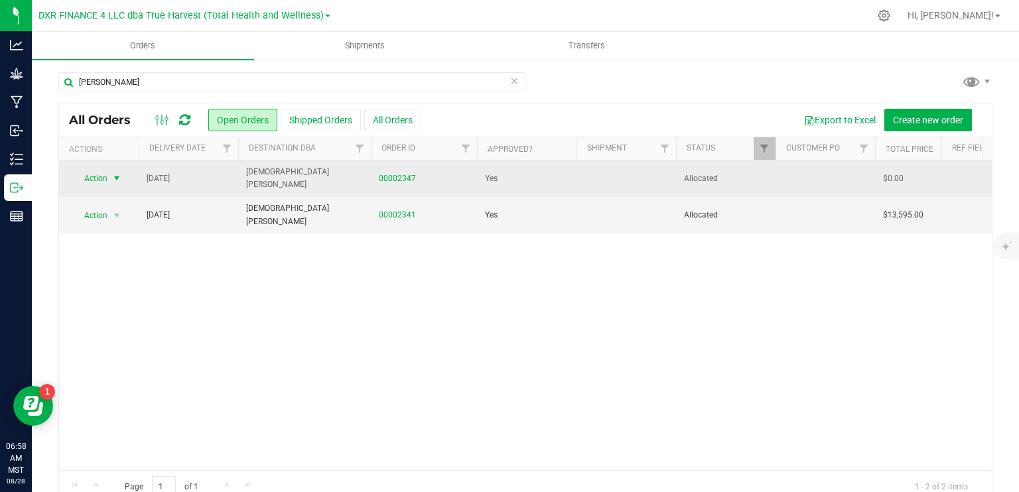
click at [117, 187] on span "select" at bounding box center [117, 178] width 17 height 19
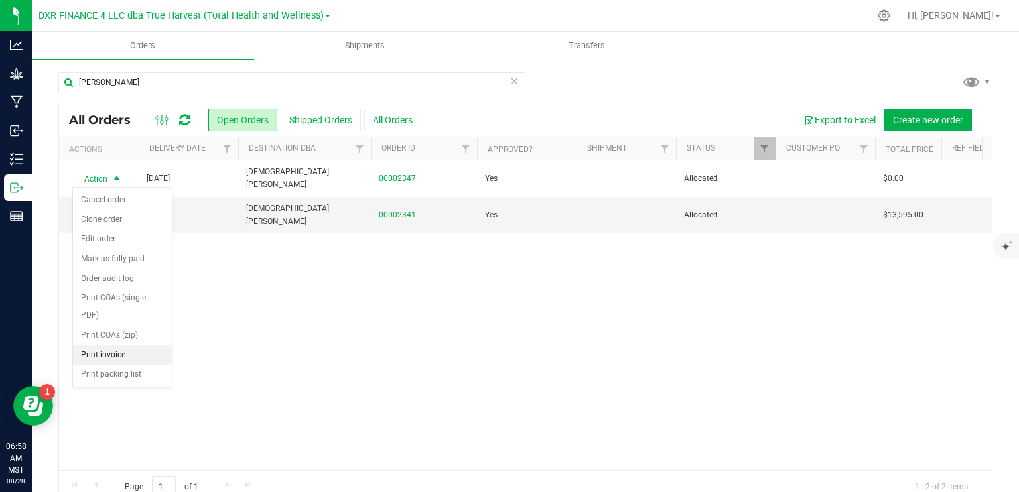
click at [107, 358] on li "Print invoice" at bounding box center [122, 356] width 99 height 20
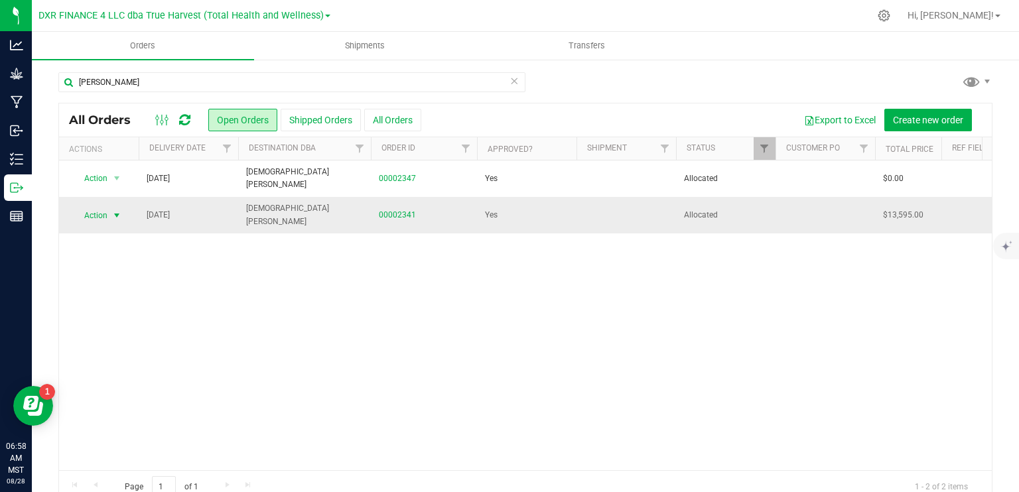
click at [115, 213] on span "select" at bounding box center [116, 215] width 11 height 11
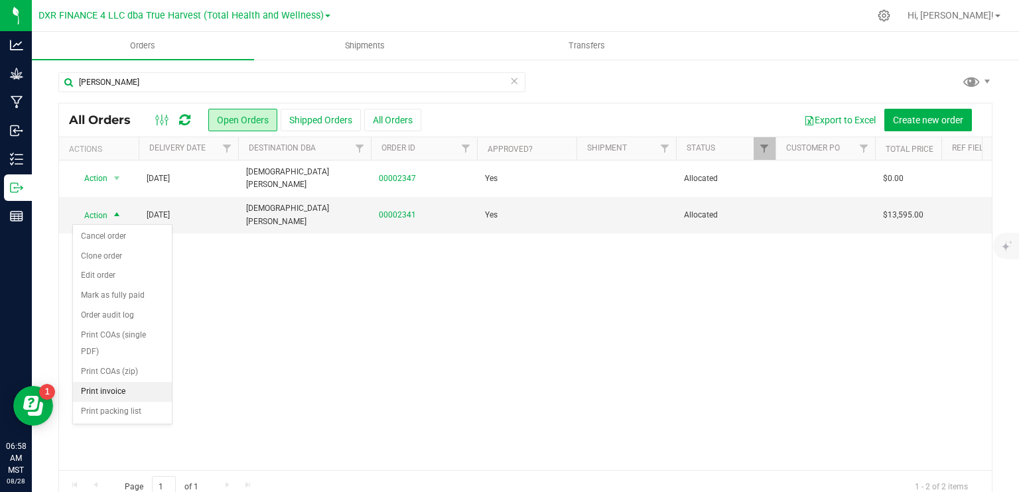
click at [117, 395] on li "Print invoice" at bounding box center [122, 392] width 99 height 20
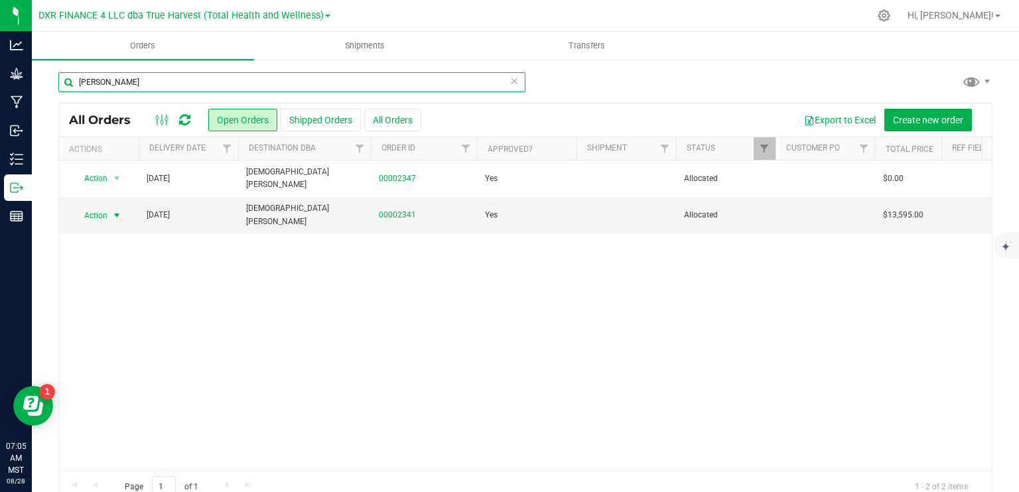
click at [183, 79] on input "zenleaf gilbert" at bounding box center [291, 82] width 467 height 20
click at [181, 83] on input "zenleaf gilbert" at bounding box center [291, 82] width 467 height 20
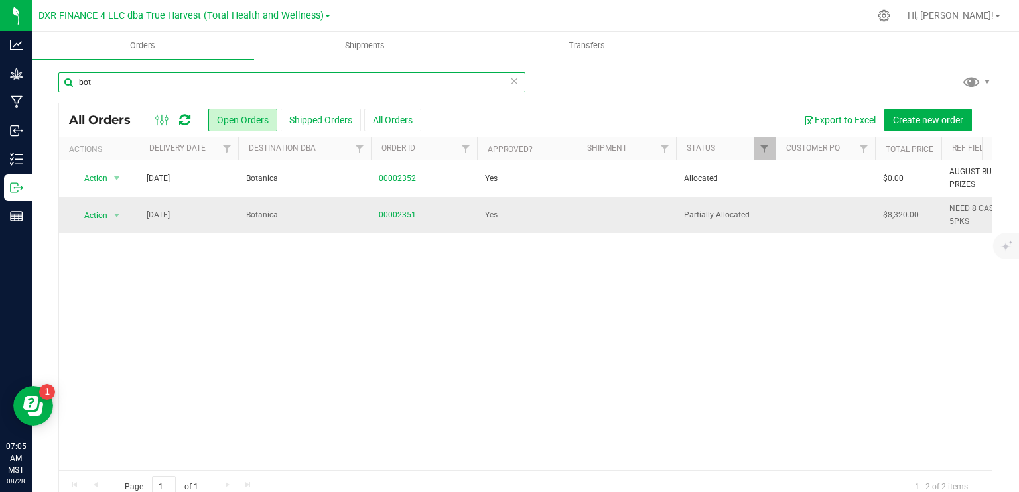
type input "bot"
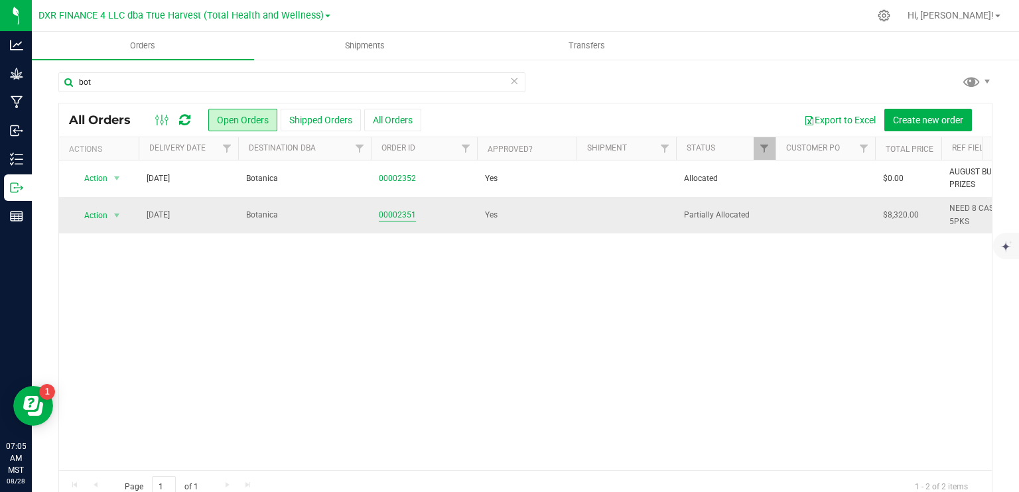
click at [396, 217] on link "00002351" at bounding box center [397, 215] width 37 height 13
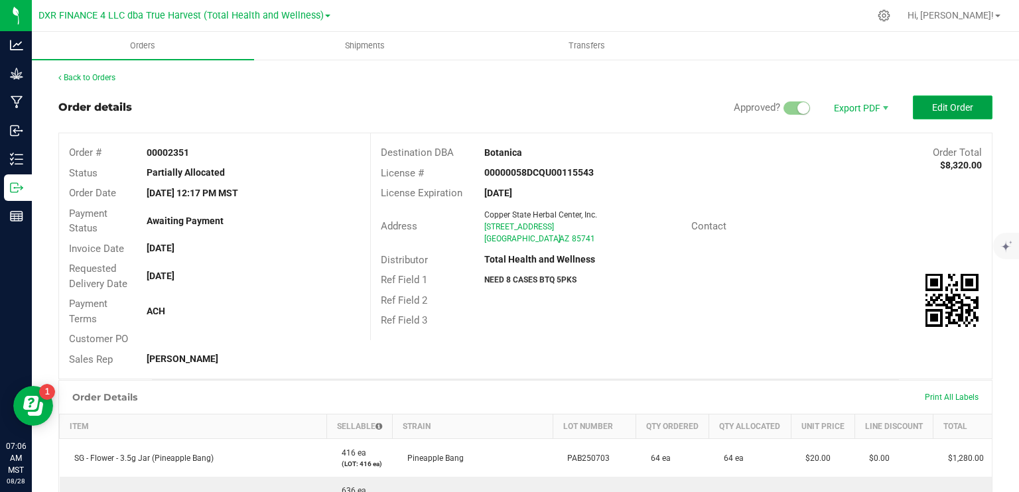
click at [933, 105] on span "Edit Order" at bounding box center [952, 107] width 41 height 11
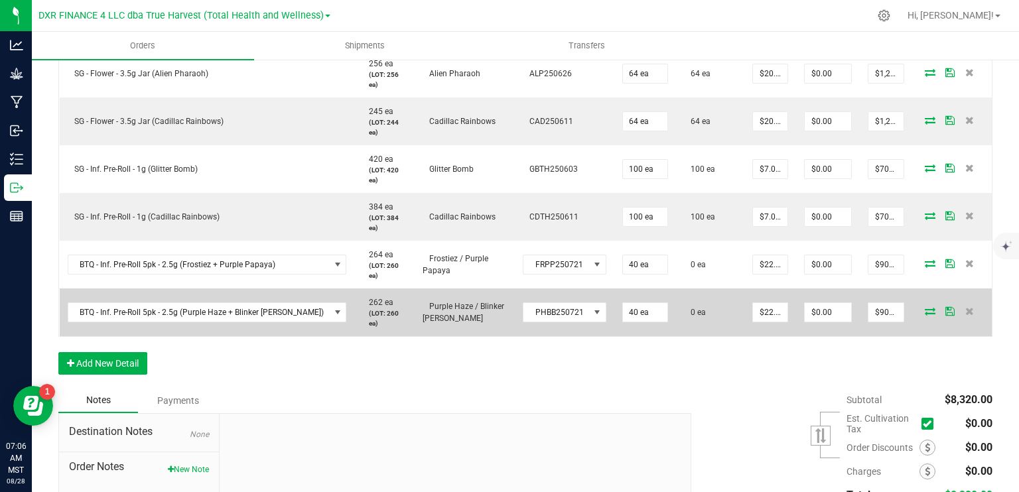
scroll to position [531, 0]
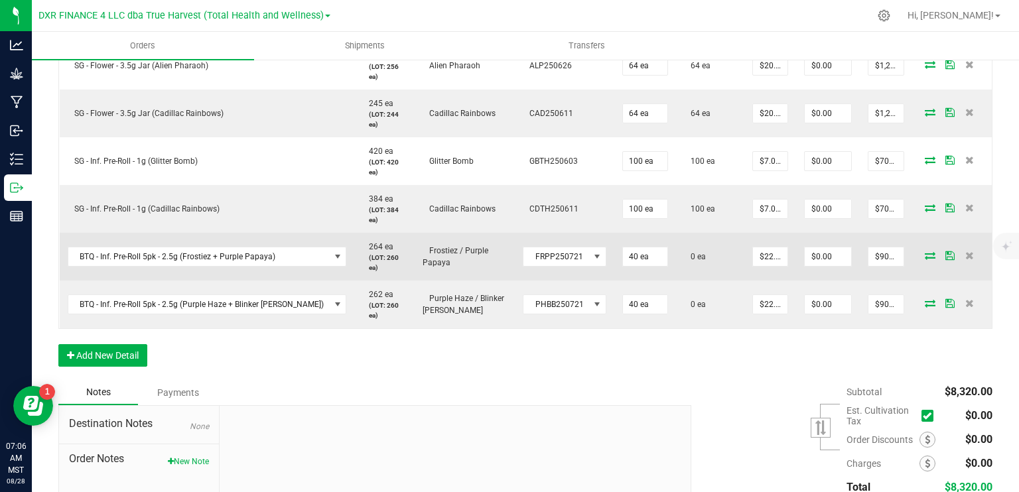
click at [925, 255] on icon at bounding box center [930, 255] width 11 height 8
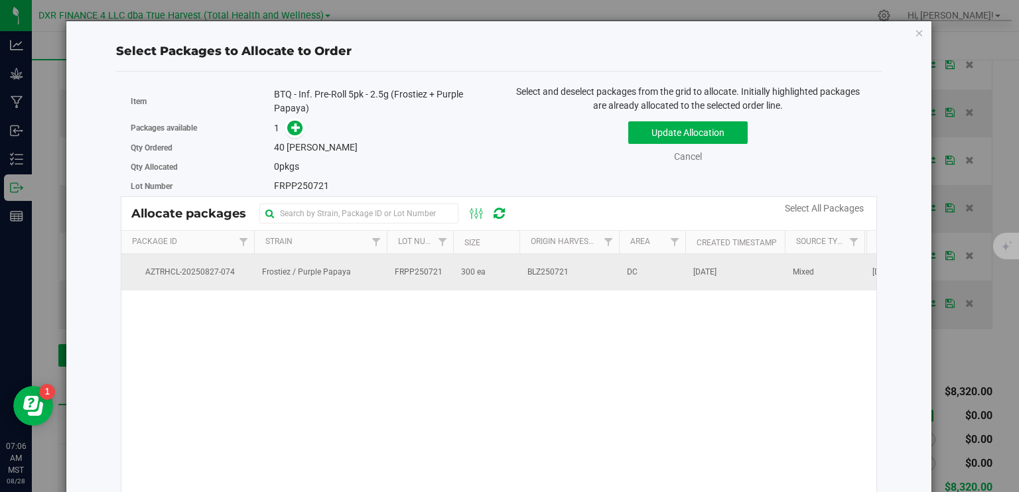
click at [525, 271] on td "BLZ250721" at bounding box center [569, 272] width 100 height 36
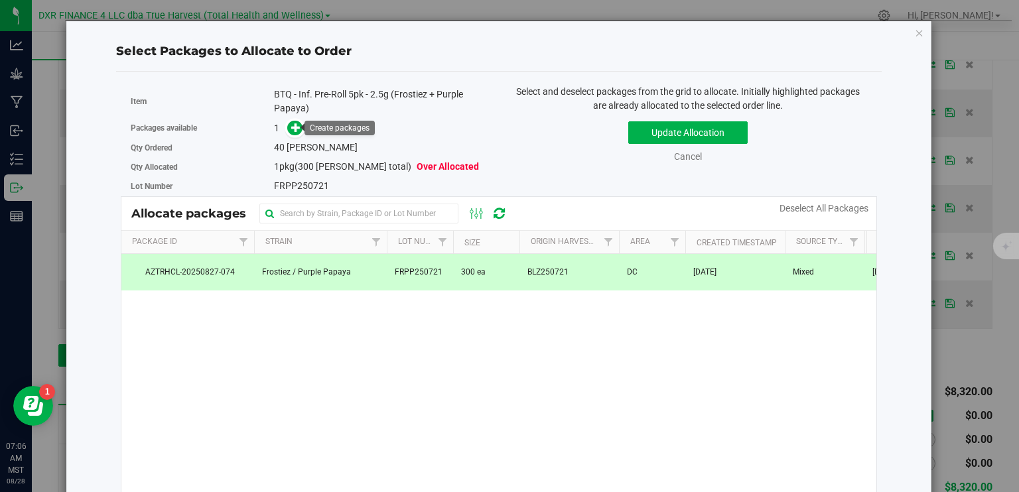
click at [300, 123] on link at bounding box center [294, 128] width 15 height 11
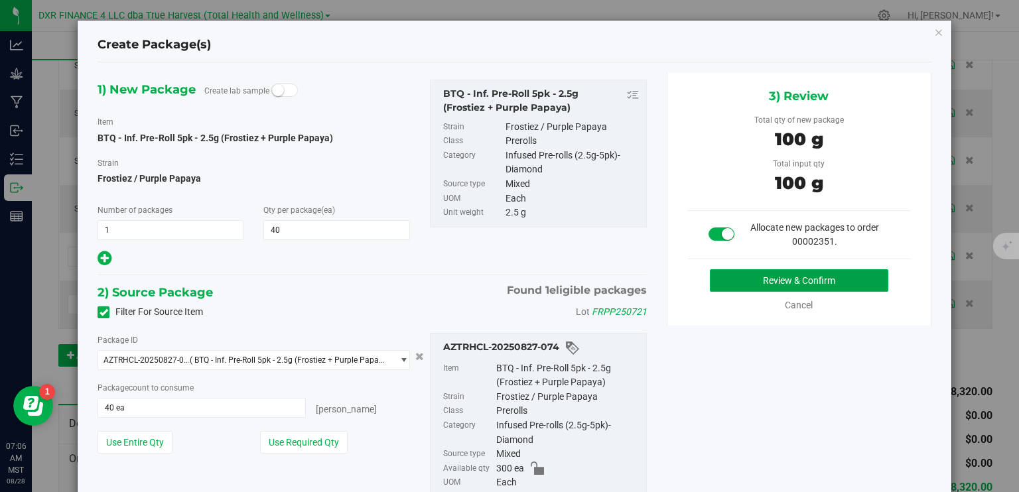
click at [746, 278] on button "Review & Confirm" at bounding box center [799, 280] width 178 height 23
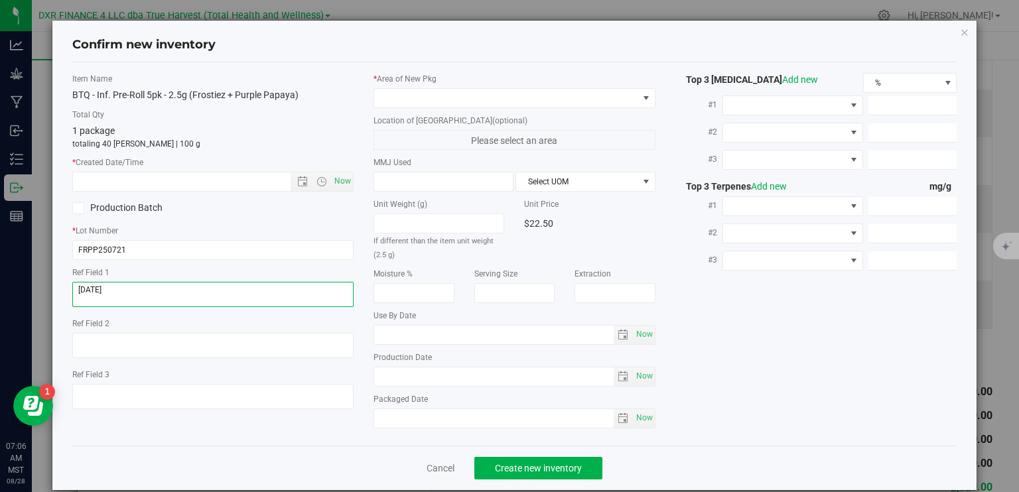
click at [184, 289] on textarea at bounding box center [213, 294] width 282 height 25
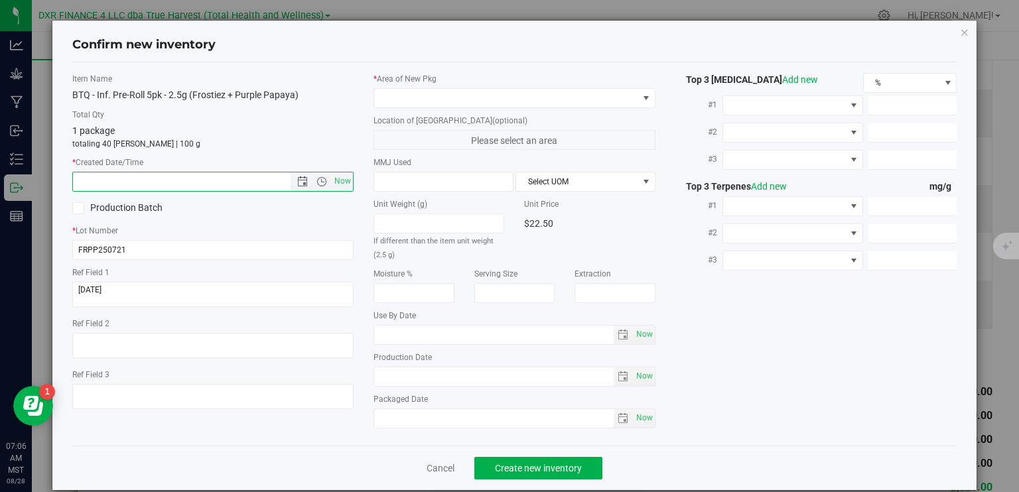
click at [174, 180] on input "text" at bounding box center [193, 181] width 241 height 19
paste input "[DATE]"
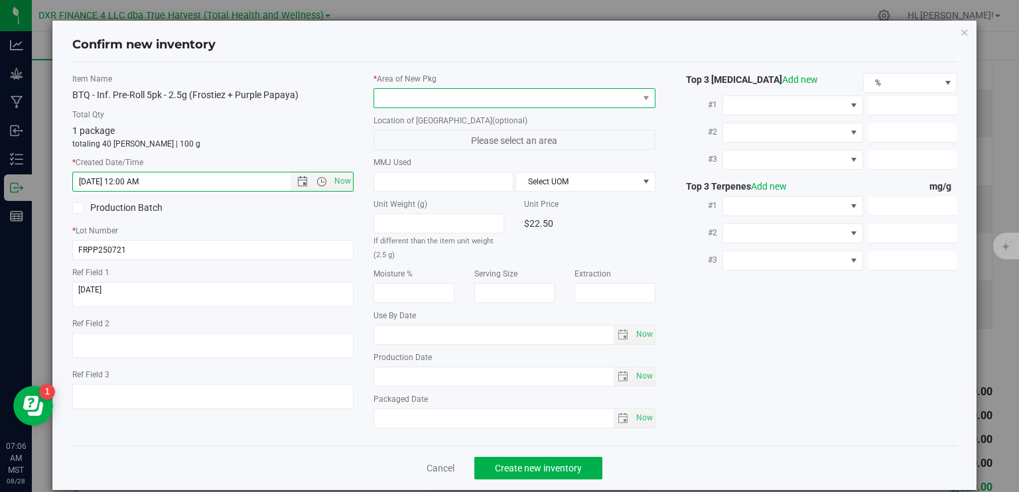
type input "8/12/2025 7:06 AM"
click at [451, 98] on span at bounding box center [506, 98] width 264 height 19
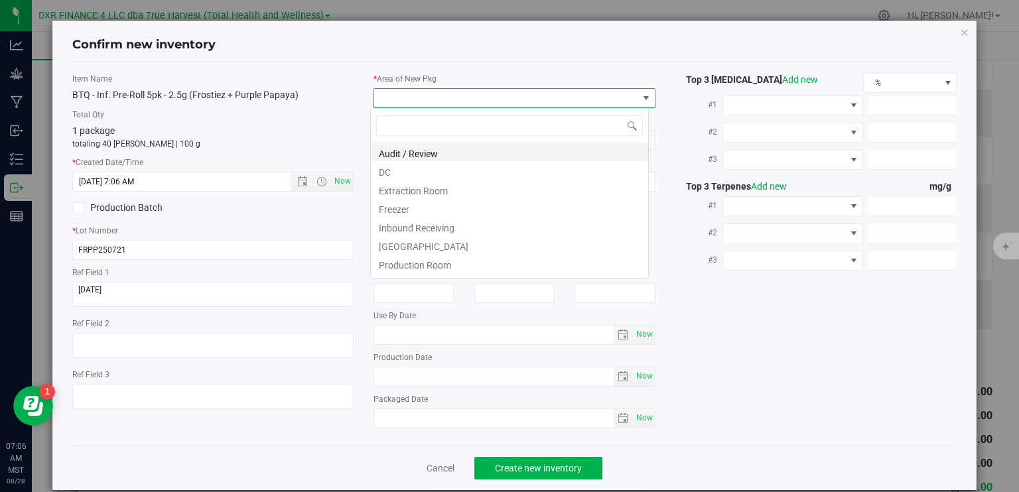
scroll to position [19, 279]
click at [447, 169] on li "DC" at bounding box center [509, 170] width 277 height 19
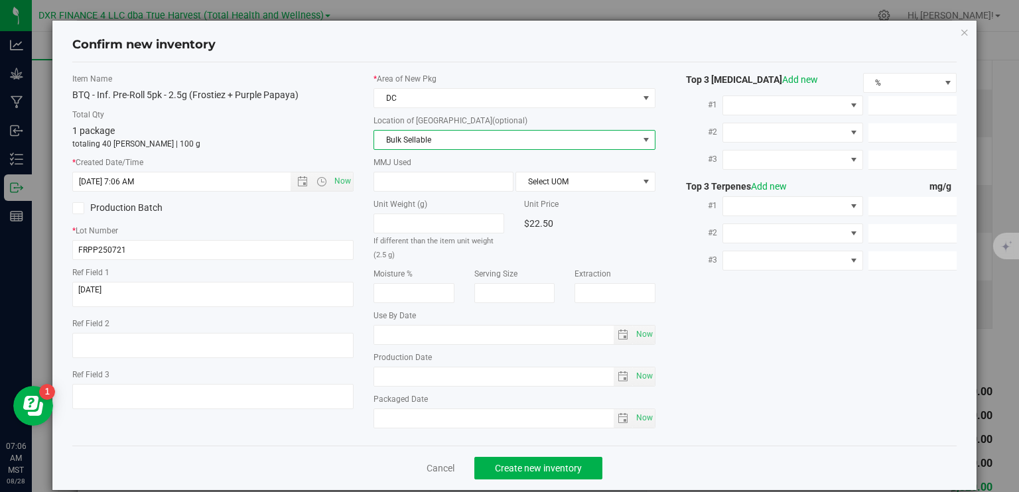
click at [447, 137] on span "Bulk Sellable" at bounding box center [506, 140] width 264 height 19
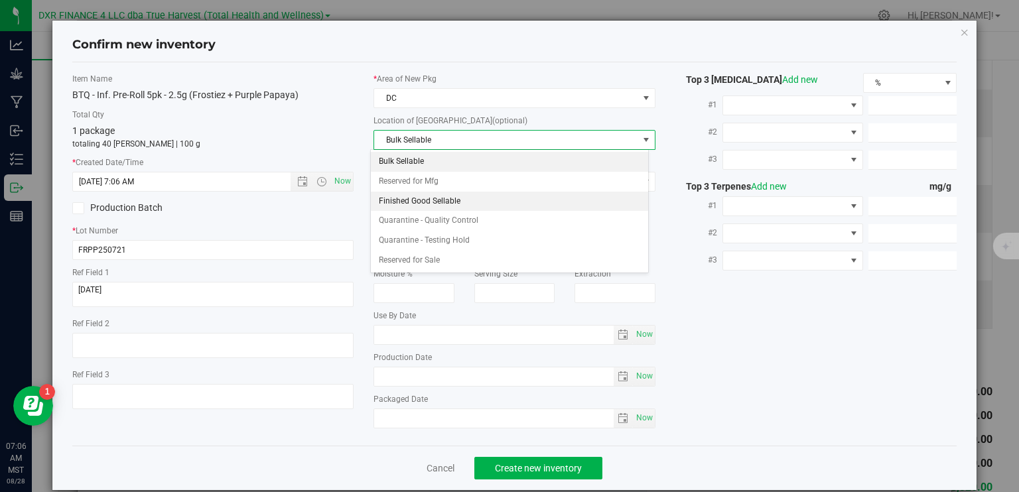
click at [440, 201] on li "Finished Good Sellable" at bounding box center [509, 202] width 277 height 20
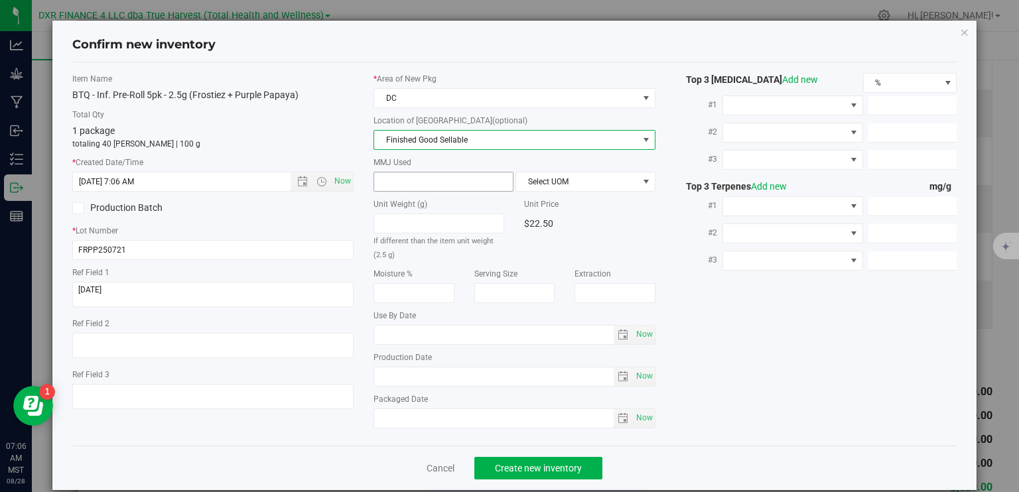
click at [419, 183] on span at bounding box center [444, 182] width 140 height 20
type input "2.5"
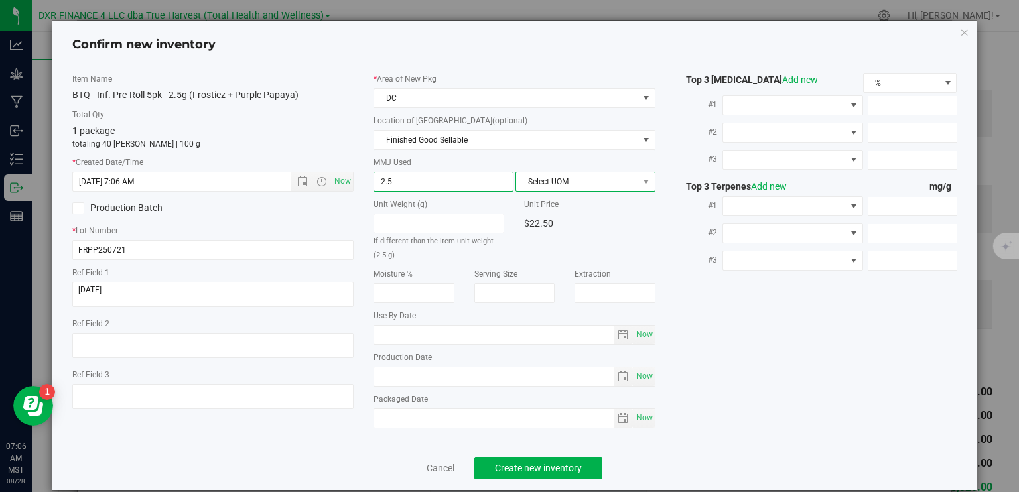
type input "2.5000"
click at [551, 175] on span "Select UOM" at bounding box center [577, 181] width 122 height 19
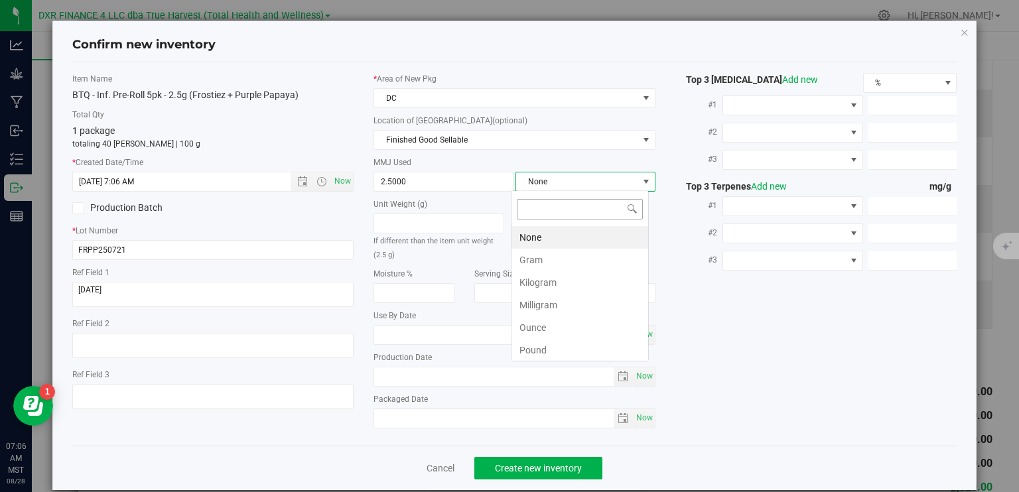
scroll to position [19, 138]
click at [535, 267] on li "Gram" at bounding box center [580, 260] width 137 height 23
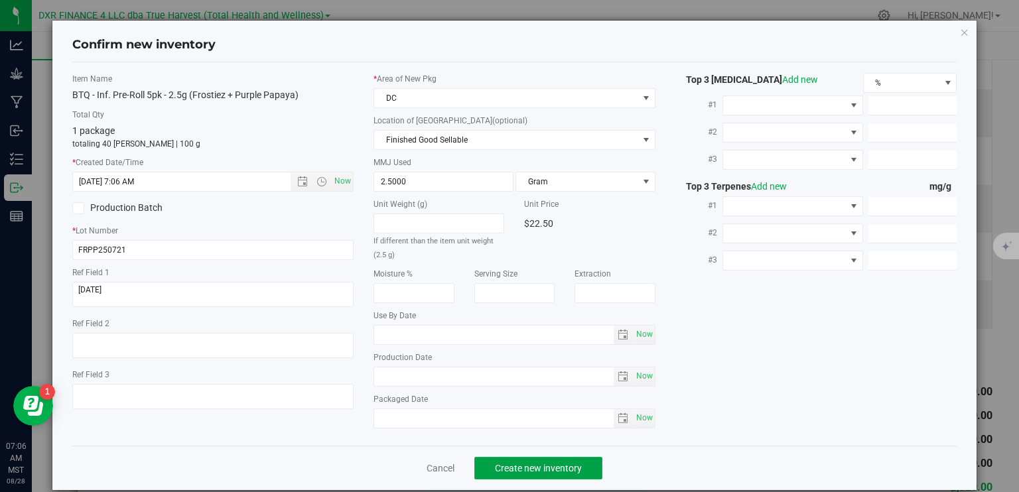
click at [559, 469] on span "Create new inventory" at bounding box center [538, 468] width 87 height 11
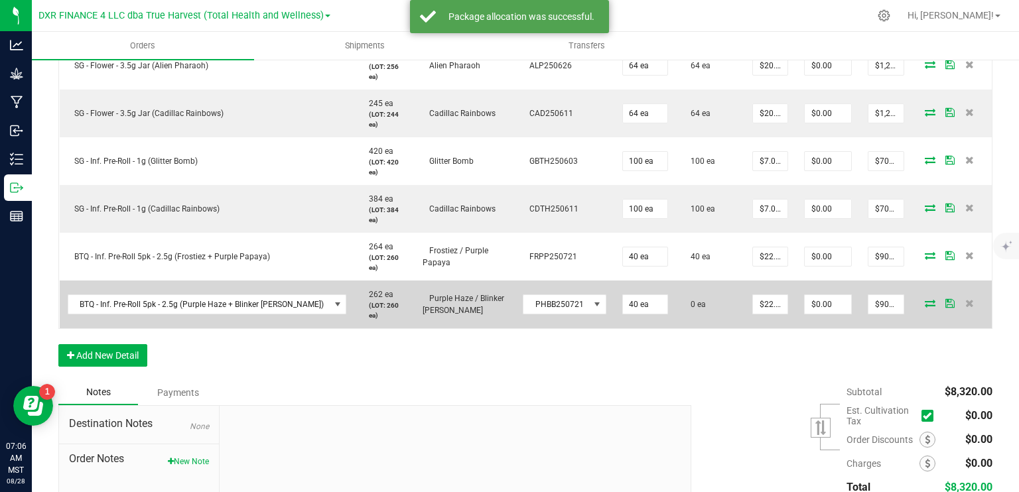
click at [925, 301] on icon at bounding box center [930, 303] width 11 height 8
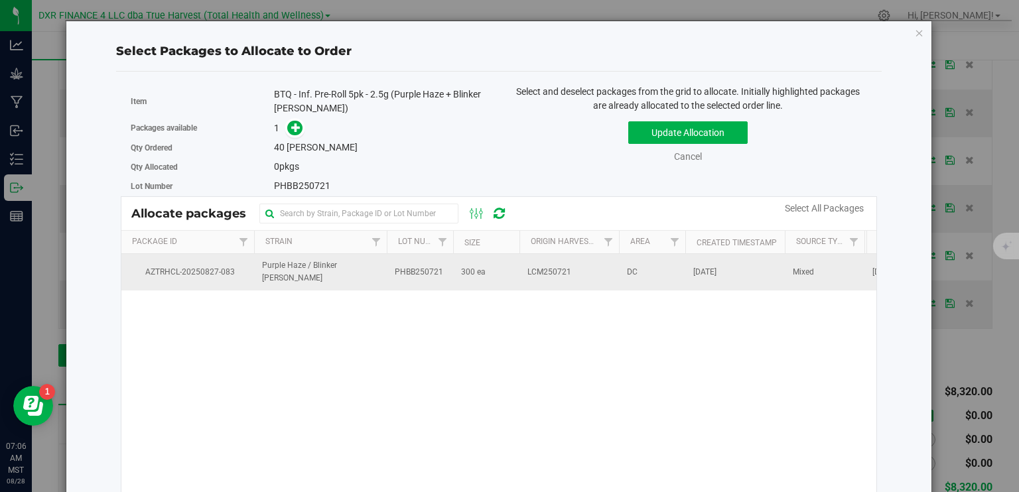
click at [455, 280] on td "300 ea" at bounding box center [486, 272] width 66 height 36
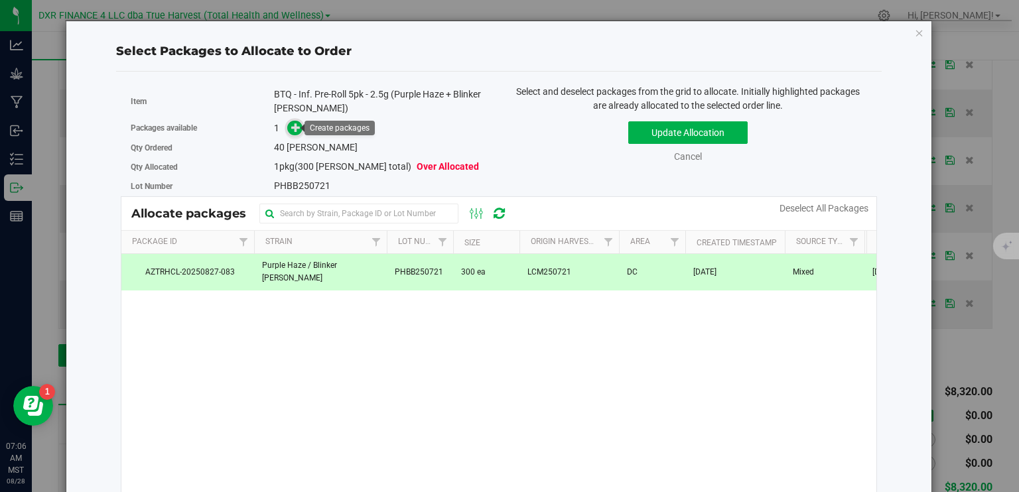
click at [297, 129] on icon at bounding box center [295, 126] width 9 height 9
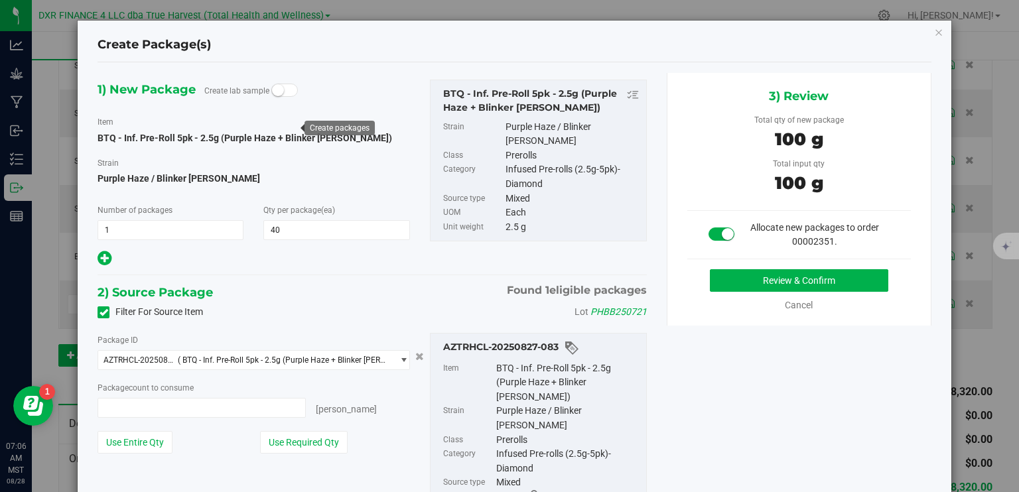
type input "40 ea"
click at [735, 281] on button "Review & Confirm" at bounding box center [799, 280] width 178 height 23
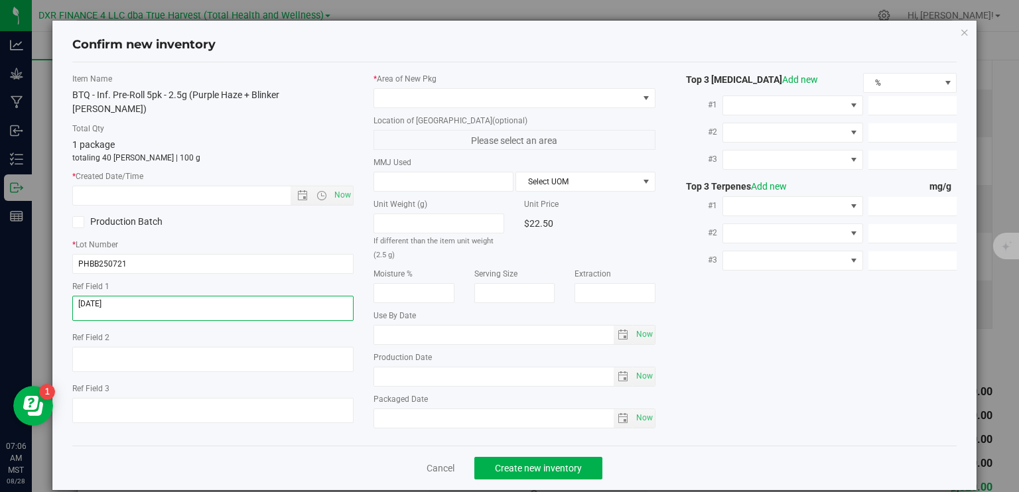
click at [123, 299] on textarea at bounding box center [213, 308] width 282 height 25
click at [123, 297] on textarea at bounding box center [213, 308] width 282 height 25
click at [180, 186] on input "text" at bounding box center [193, 195] width 241 height 19
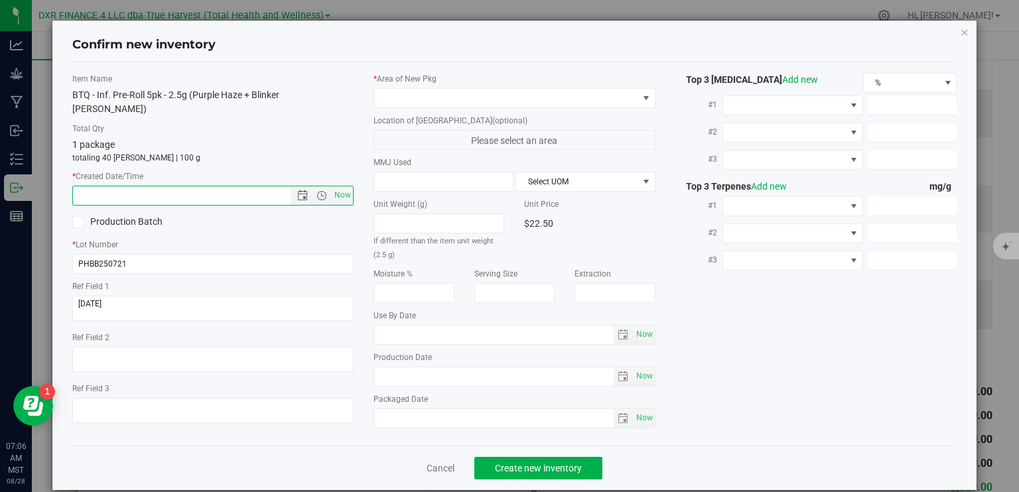
paste input "[DATE]"
type input "8/12/2025 7:06 AM"
click at [433, 96] on span at bounding box center [506, 98] width 264 height 19
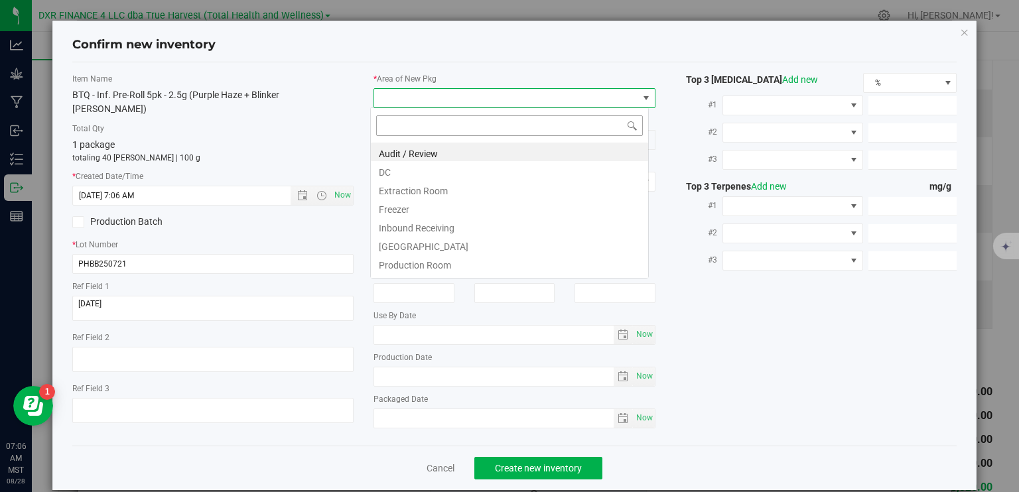
scroll to position [19, 279]
click at [404, 177] on li "DC" at bounding box center [509, 170] width 277 height 19
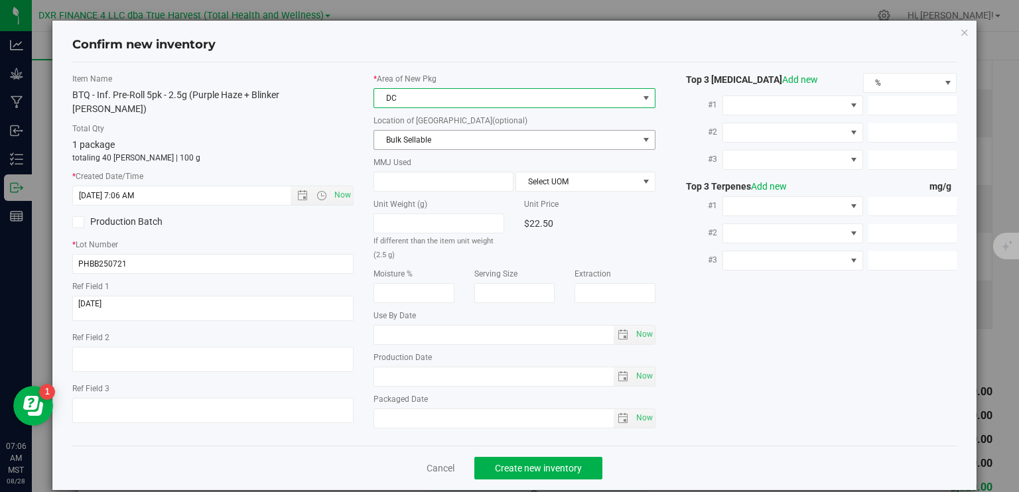
click at [416, 137] on span "Bulk Sellable" at bounding box center [506, 140] width 264 height 19
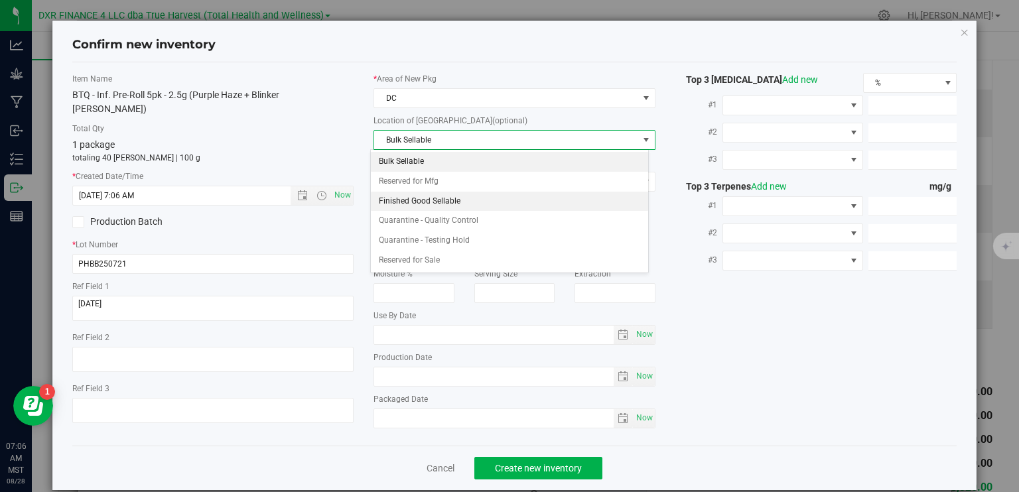
click at [433, 193] on li "Finished Good Sellable" at bounding box center [509, 202] width 277 height 20
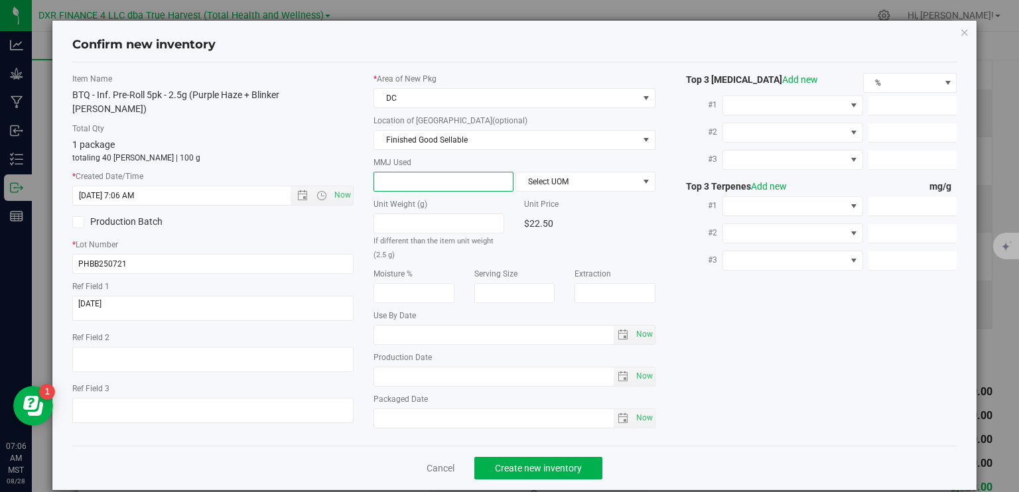
click at [429, 178] on span at bounding box center [444, 182] width 140 height 20
type input "2.5"
type input "2.5000"
click at [561, 177] on span "Select UOM" at bounding box center [577, 181] width 122 height 19
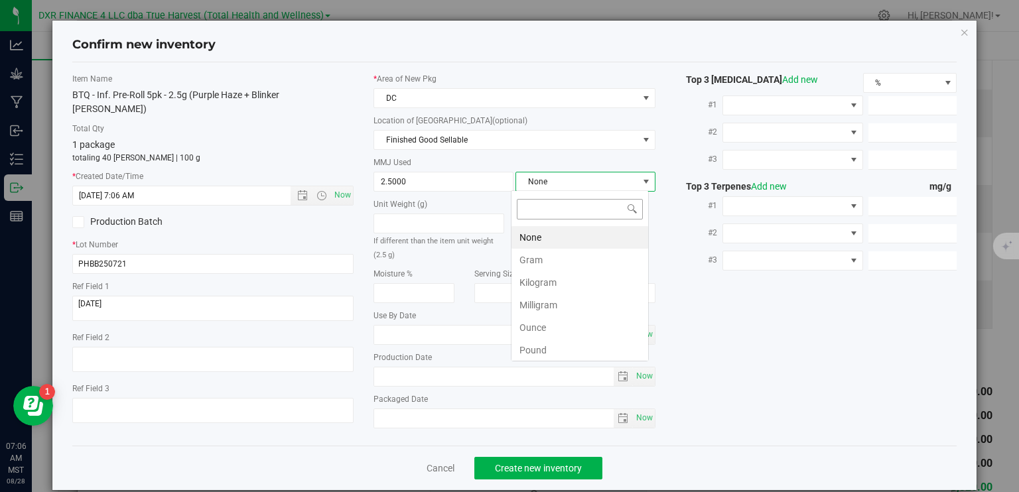
scroll to position [19, 138]
click at [572, 253] on li "Gram" at bounding box center [580, 260] width 137 height 23
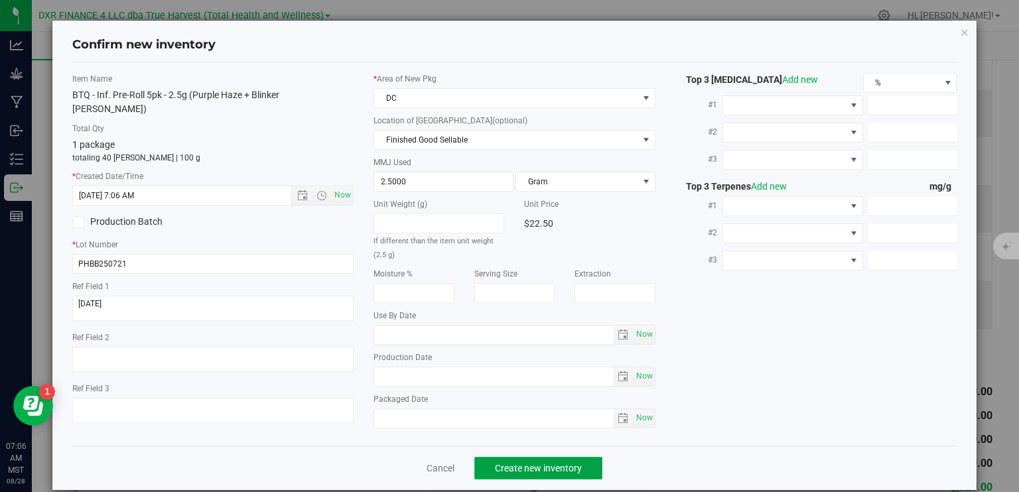
click at [555, 469] on span "Create new inventory" at bounding box center [538, 468] width 87 height 11
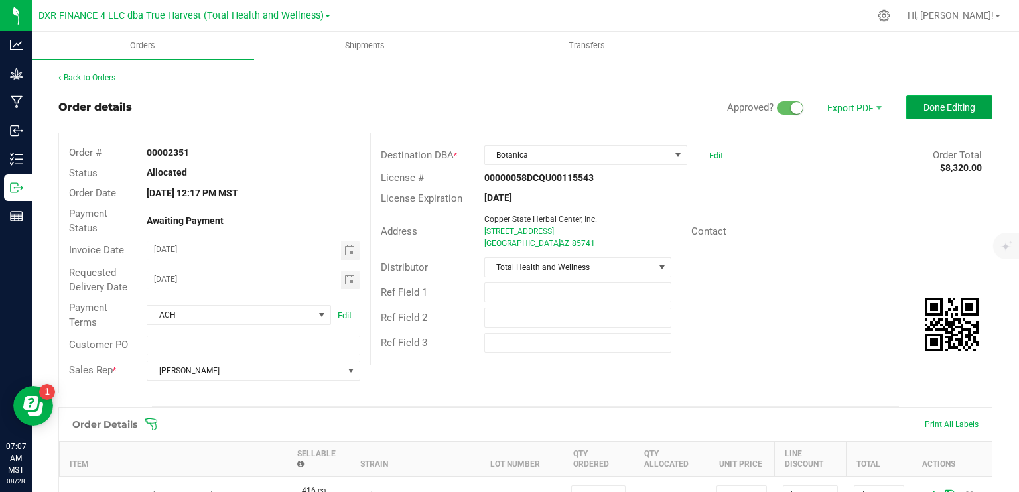
click at [934, 108] on span "Done Editing" at bounding box center [950, 107] width 52 height 11
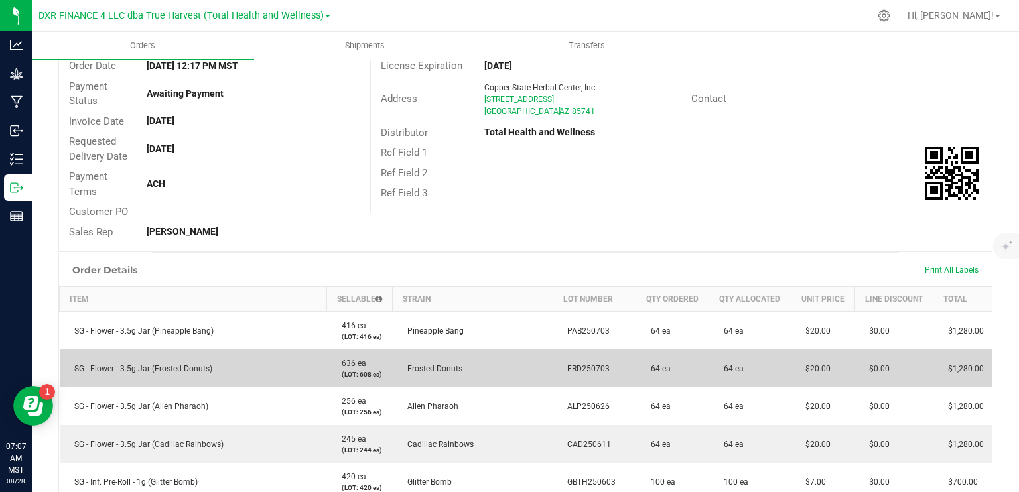
scroll to position [199, 0]
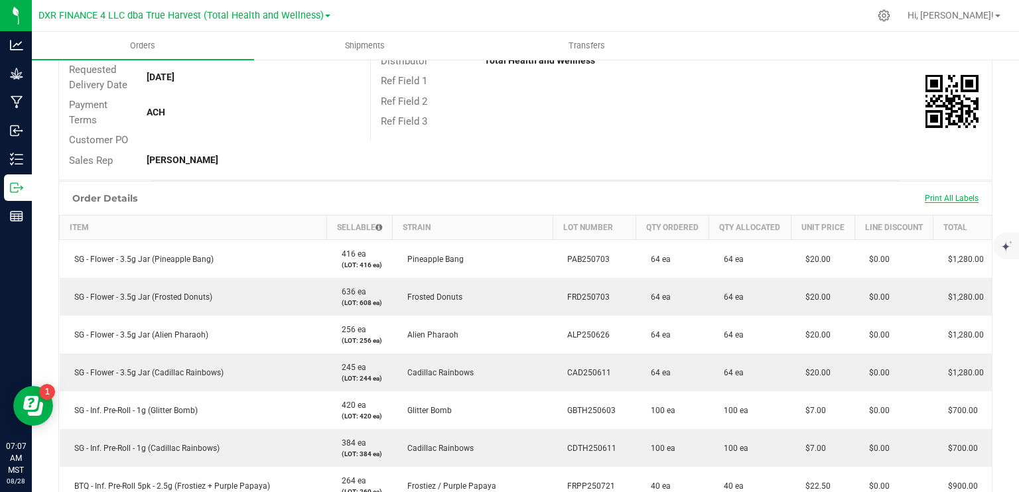
click at [935, 196] on span "Print All Labels" at bounding box center [952, 198] width 54 height 9
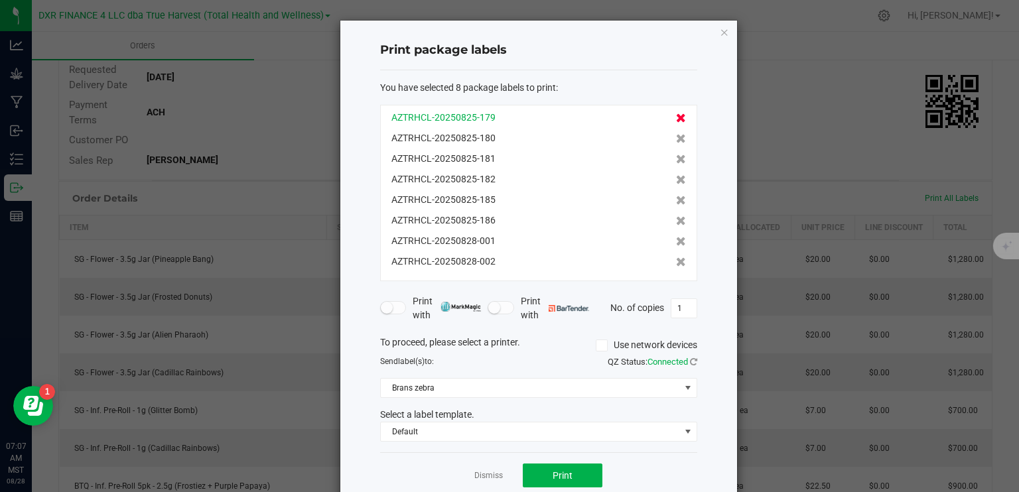
click at [676, 115] on icon at bounding box center [681, 117] width 10 height 9
click at [676, 134] on icon at bounding box center [681, 138] width 10 height 9
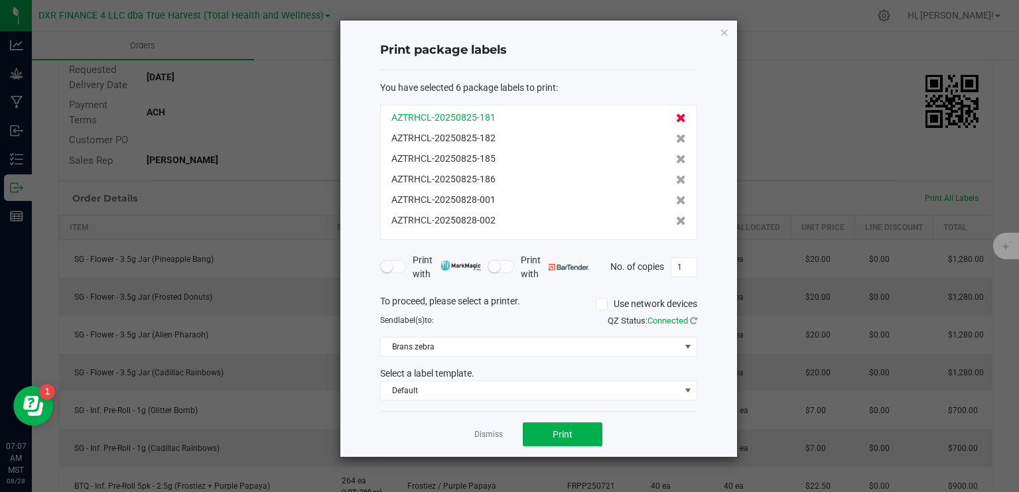
click at [676, 115] on icon at bounding box center [681, 117] width 10 height 9
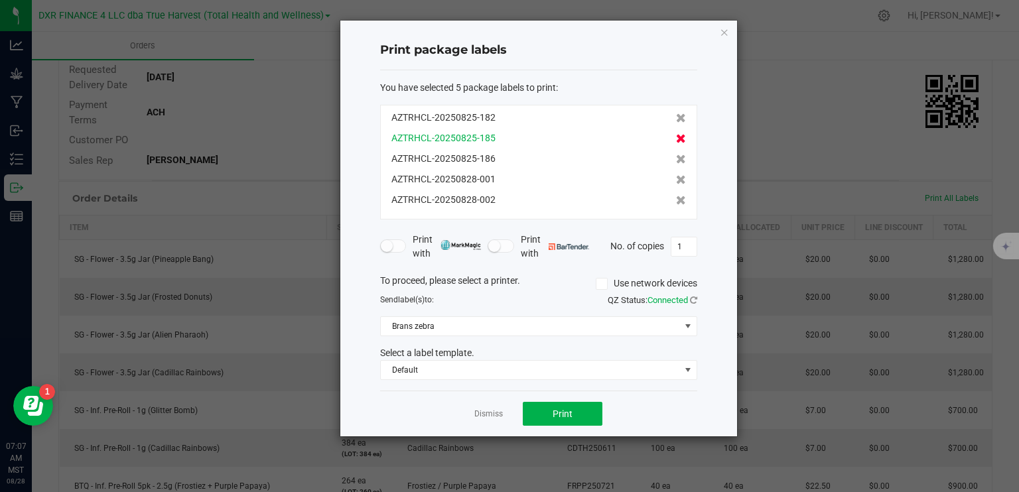
click at [676, 115] on icon at bounding box center [681, 117] width 10 height 9
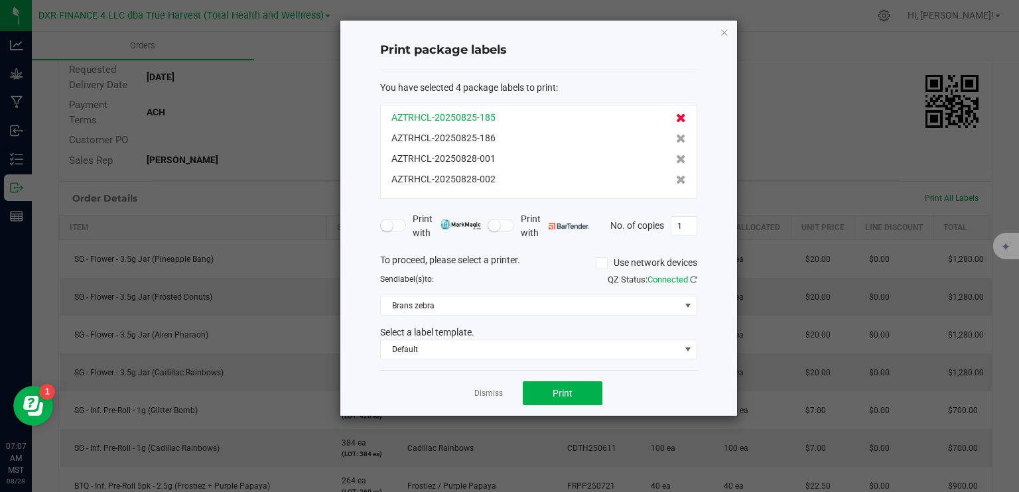
click at [676, 115] on icon at bounding box center [681, 117] width 10 height 9
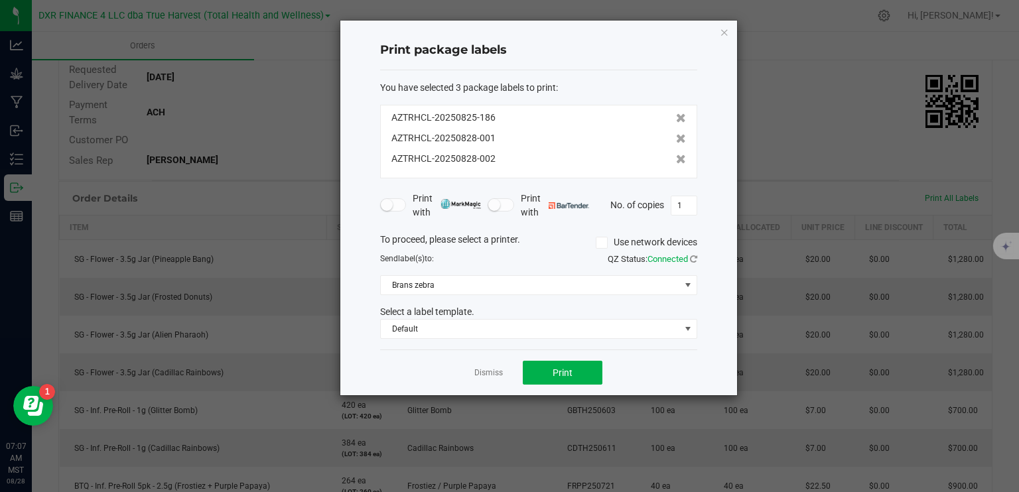
click at [676, 115] on icon at bounding box center [681, 117] width 10 height 9
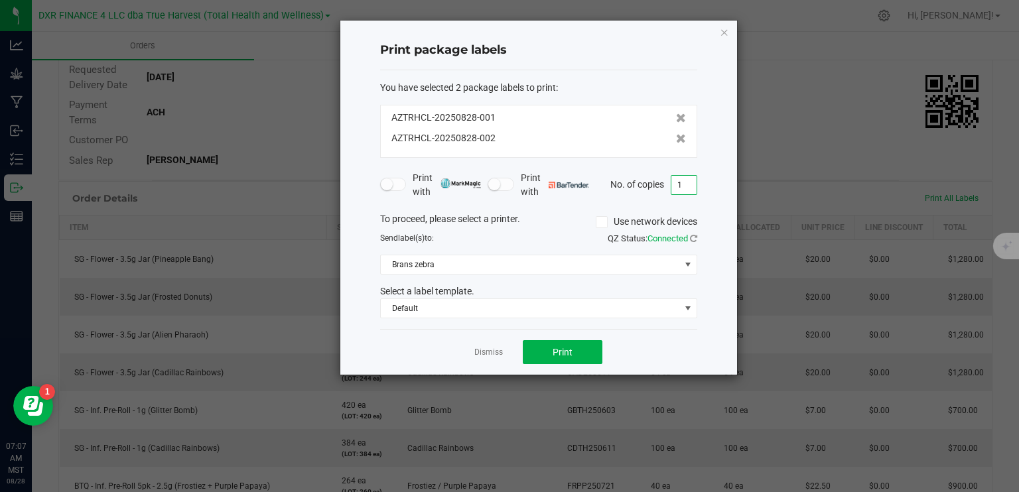
click at [685, 190] on input "1" at bounding box center [683, 185] width 25 height 19
click at [579, 350] on button "Print" at bounding box center [563, 352] width 80 height 24
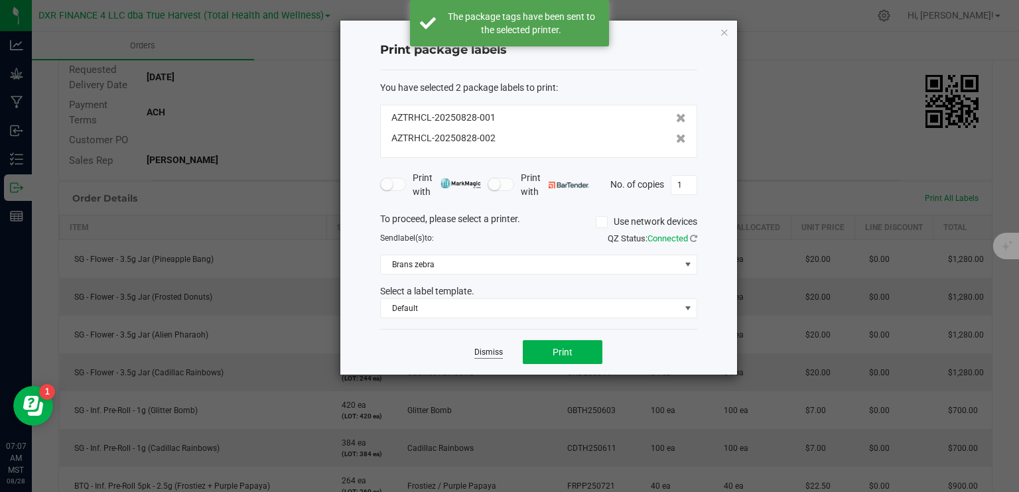
click at [478, 350] on link "Dismiss" at bounding box center [488, 352] width 29 height 11
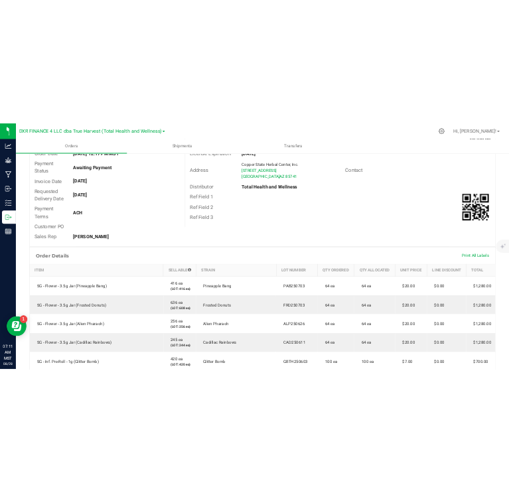
scroll to position [0, 0]
